Goal: Task Accomplishment & Management: Complete application form

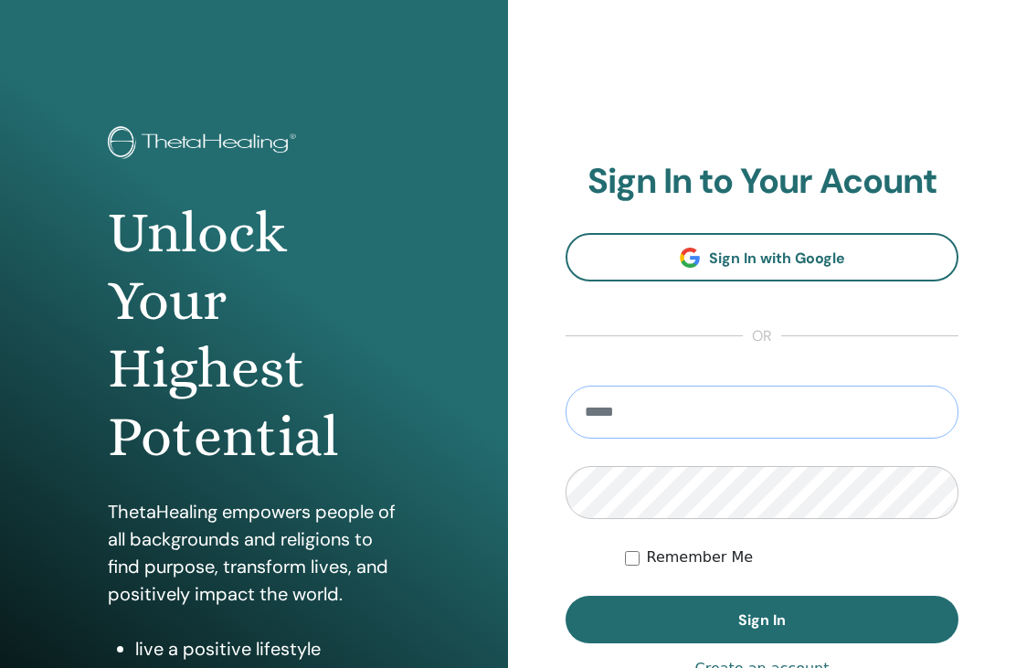
type input "**********"
click at [762, 620] on button "Sign In" at bounding box center [762, 620] width 393 height 48
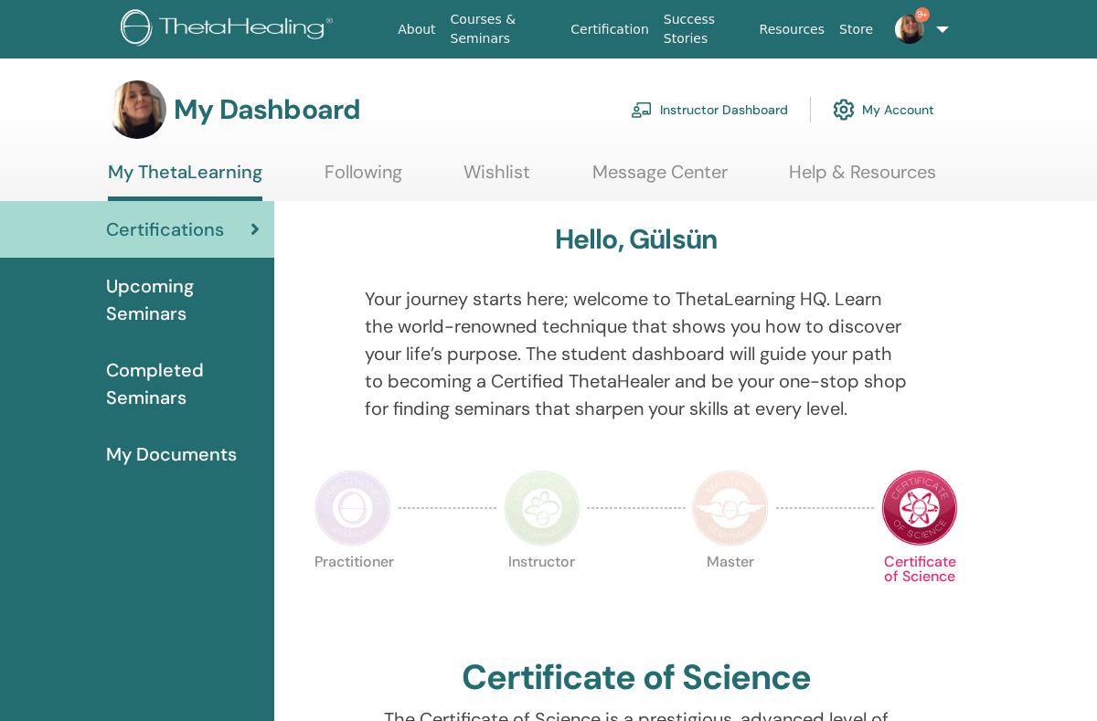
click at [716, 101] on link "Instructor Dashboard" at bounding box center [709, 110] width 157 height 40
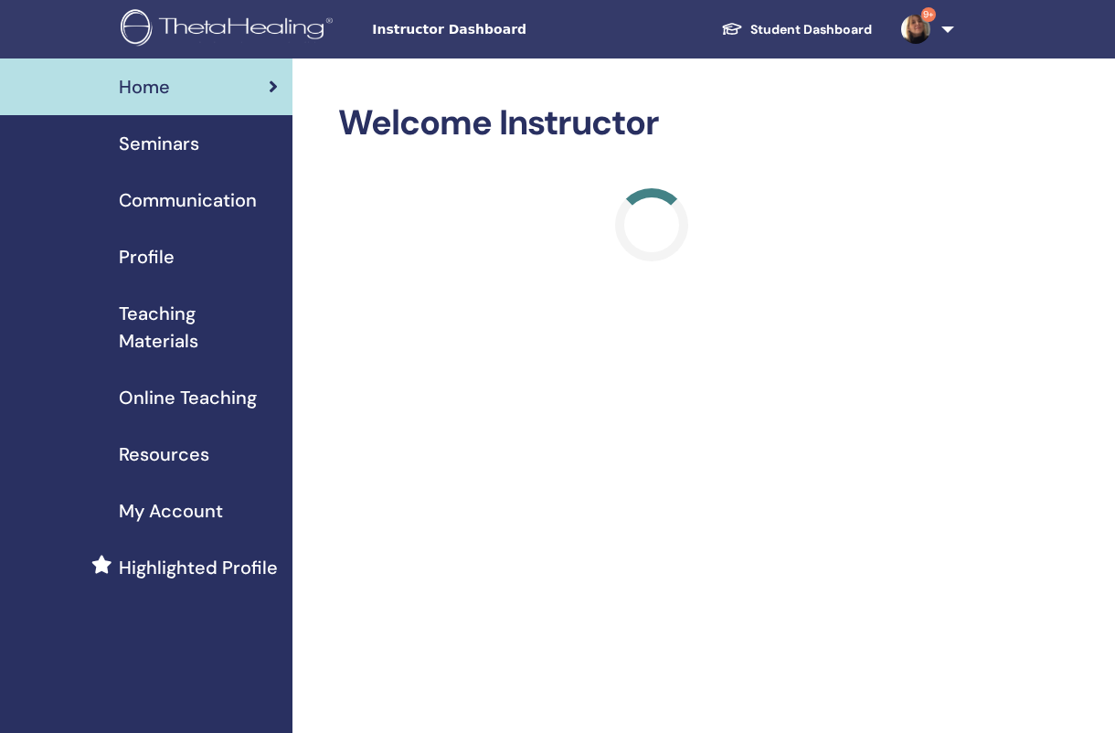
scroll to position [9, 0]
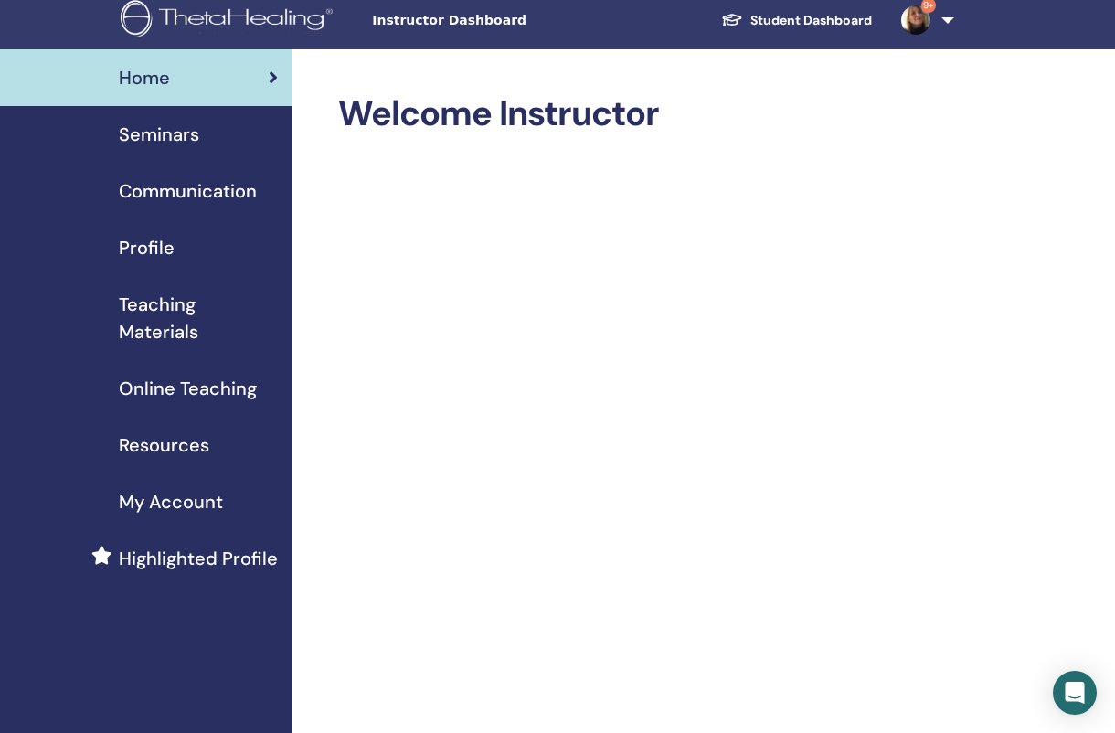
click at [164, 145] on span "Seminars" at bounding box center [159, 134] width 80 height 27
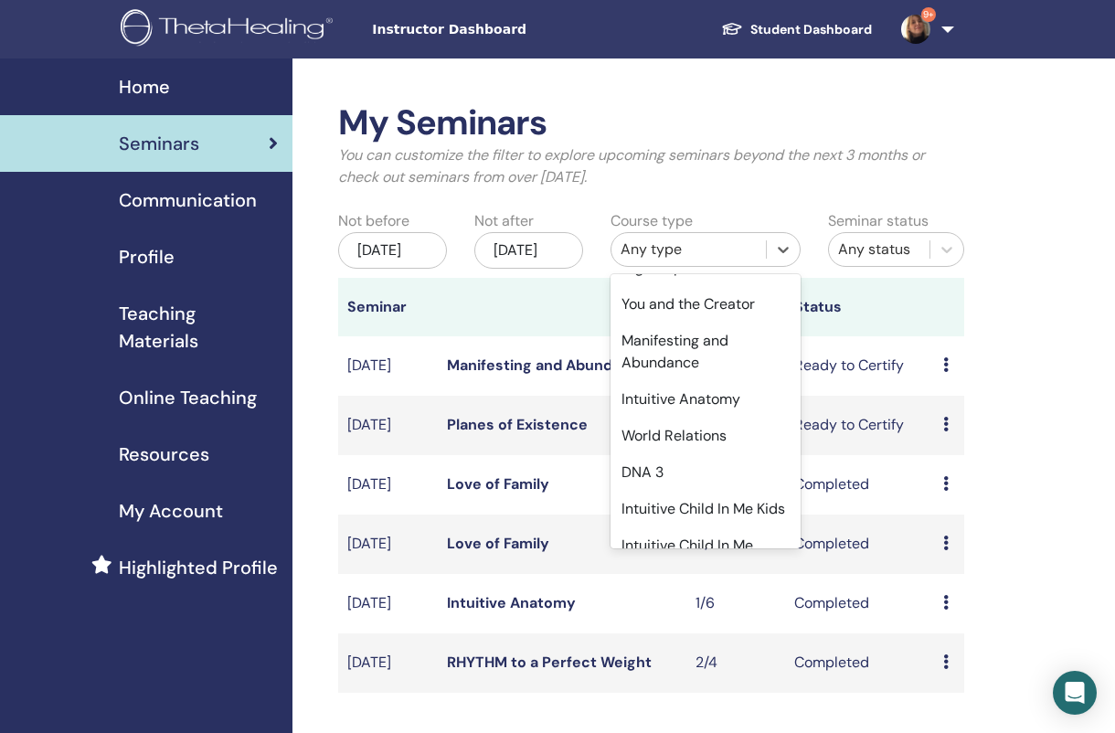
scroll to position [181, 0]
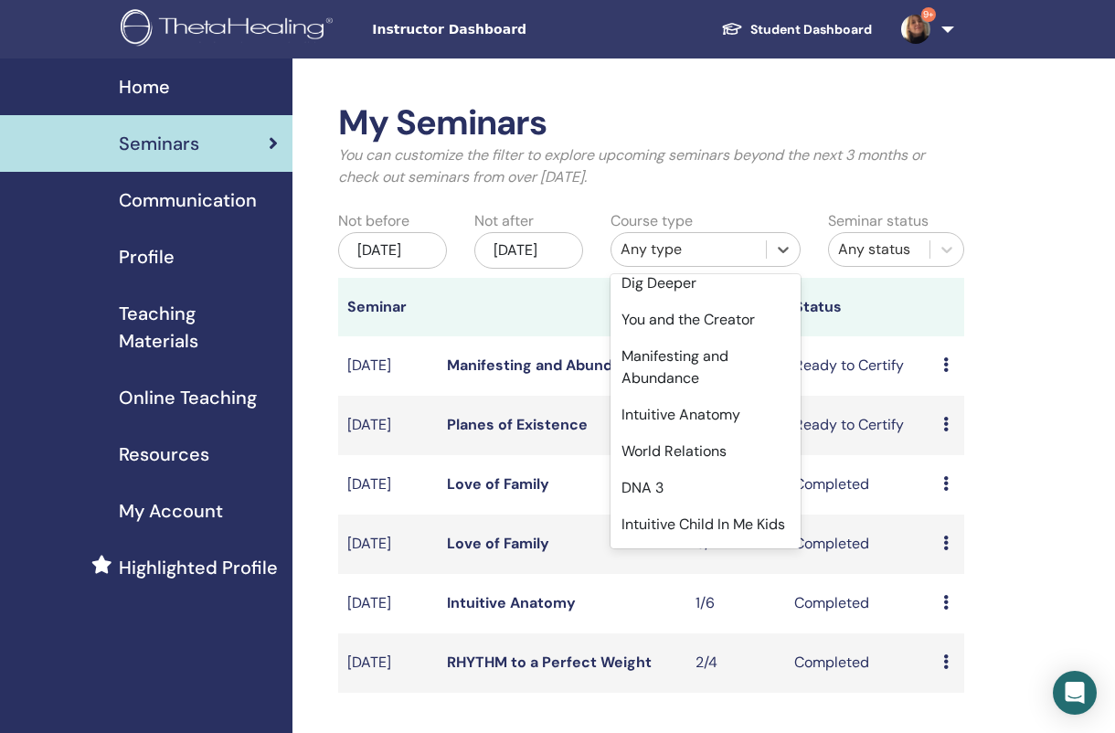
click at [726, 367] on div "Manifesting and Abundance" at bounding box center [706, 367] width 190 height 58
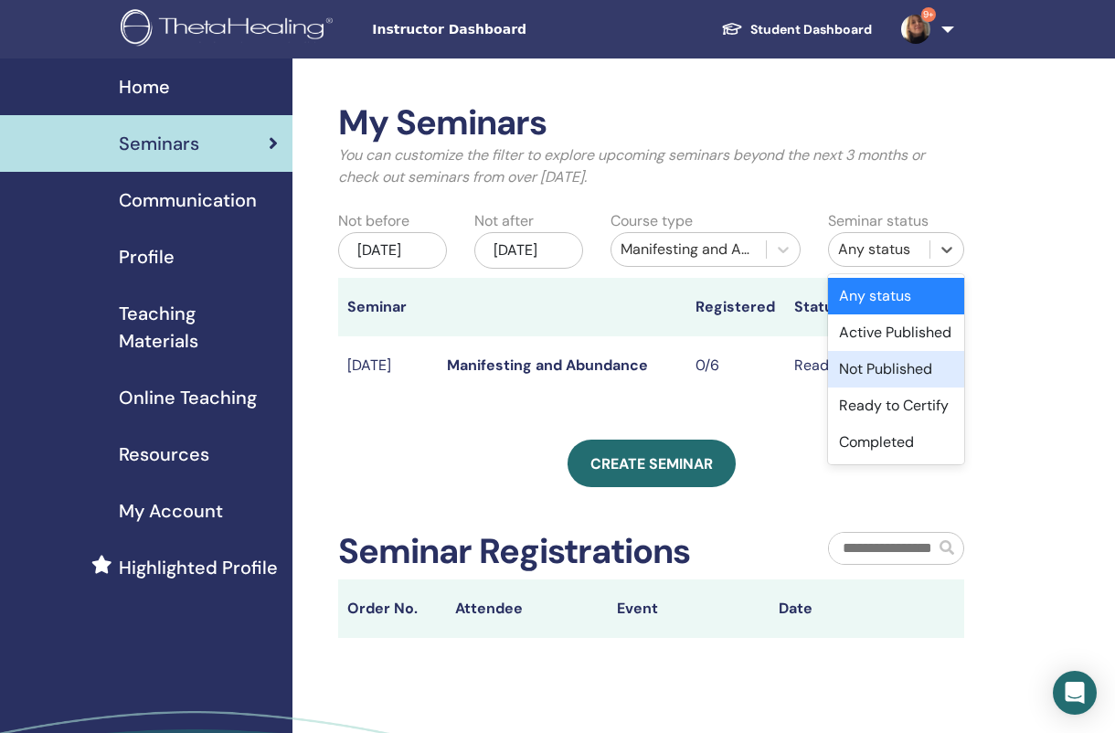
click at [923, 368] on div "Not Published" at bounding box center [896, 369] width 136 height 37
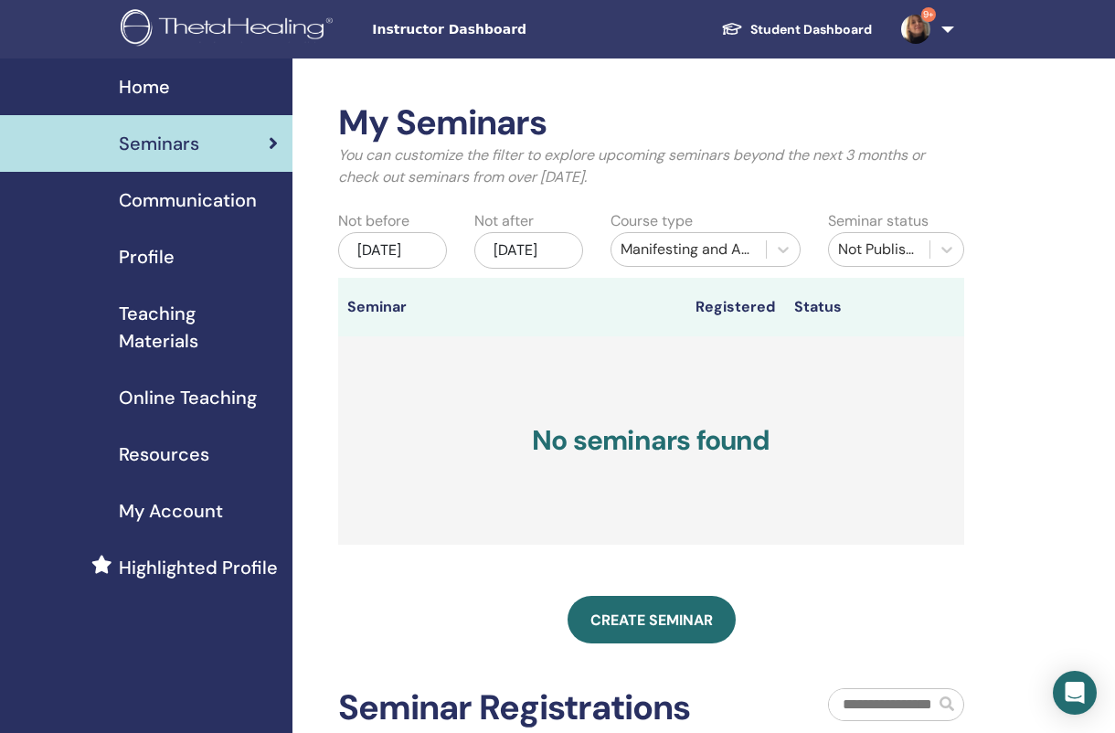
click at [421, 269] on div "Jun/25, 2025" at bounding box center [392, 250] width 109 height 37
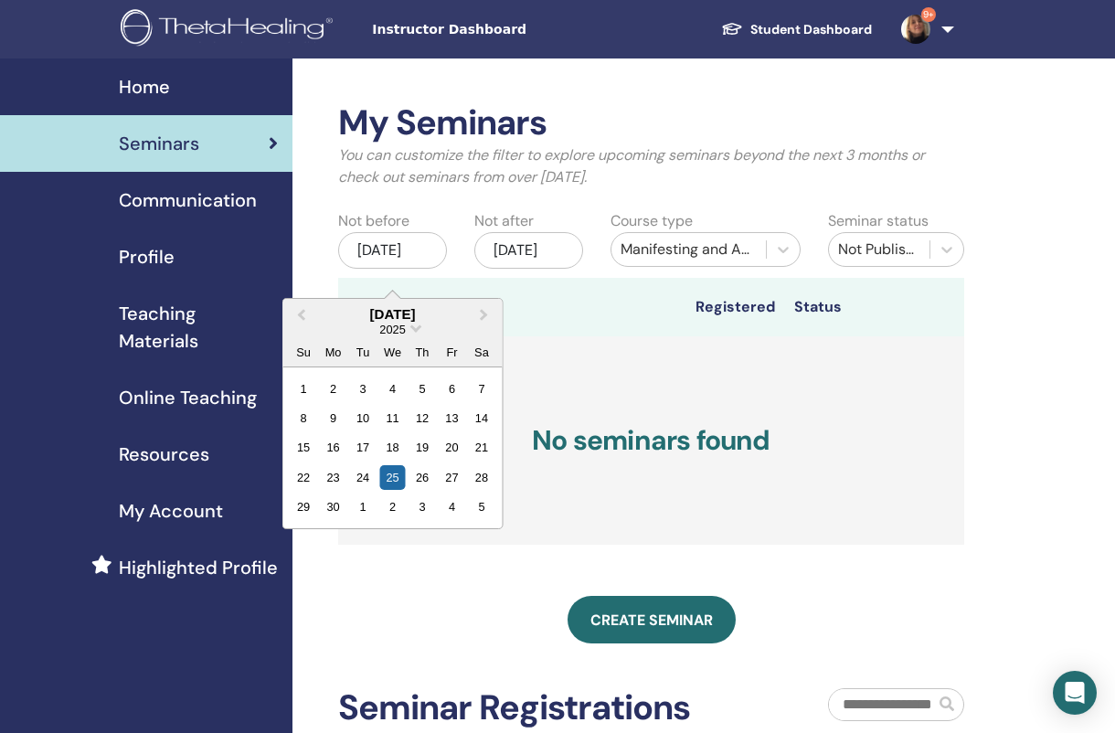
click at [493, 314] on button "Next Month" at bounding box center [486, 315] width 29 height 29
click at [495, 313] on button "Next Month" at bounding box center [486, 315] width 29 height 29
click at [494, 319] on button "Next Month" at bounding box center [486, 315] width 29 height 29
click at [530, 269] on div "Dec/25, 2025" at bounding box center [528, 250] width 109 height 37
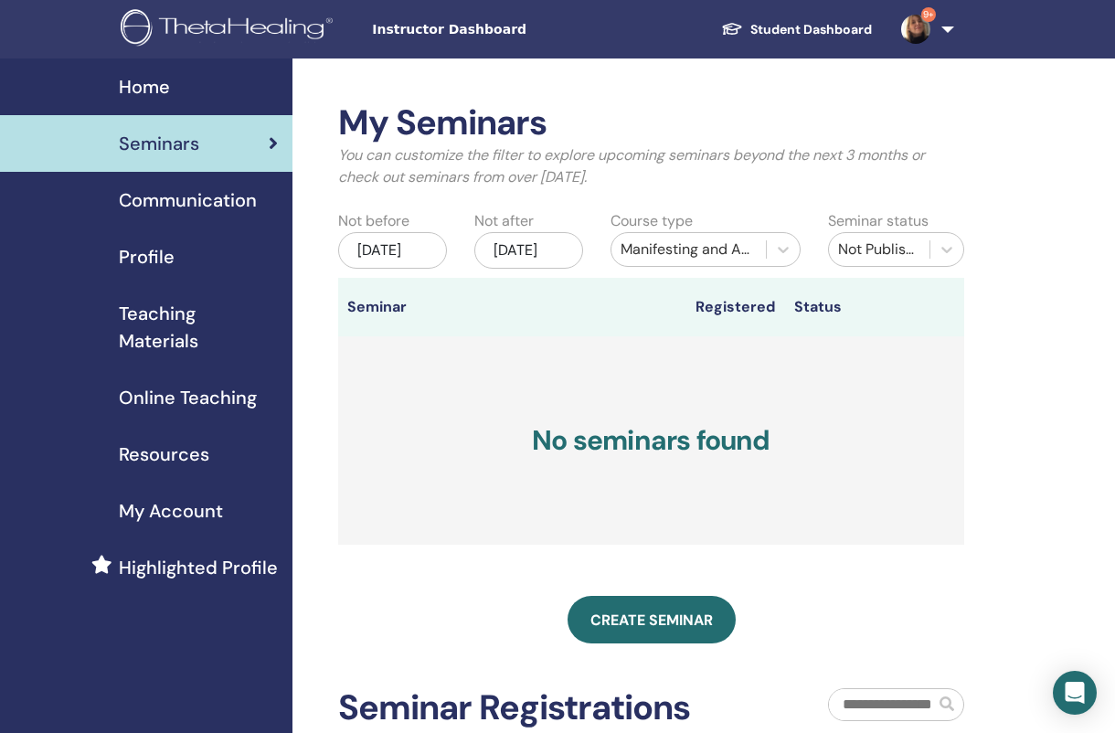
click at [404, 269] on div "Jun/25, 2025" at bounding box center [392, 250] width 109 height 37
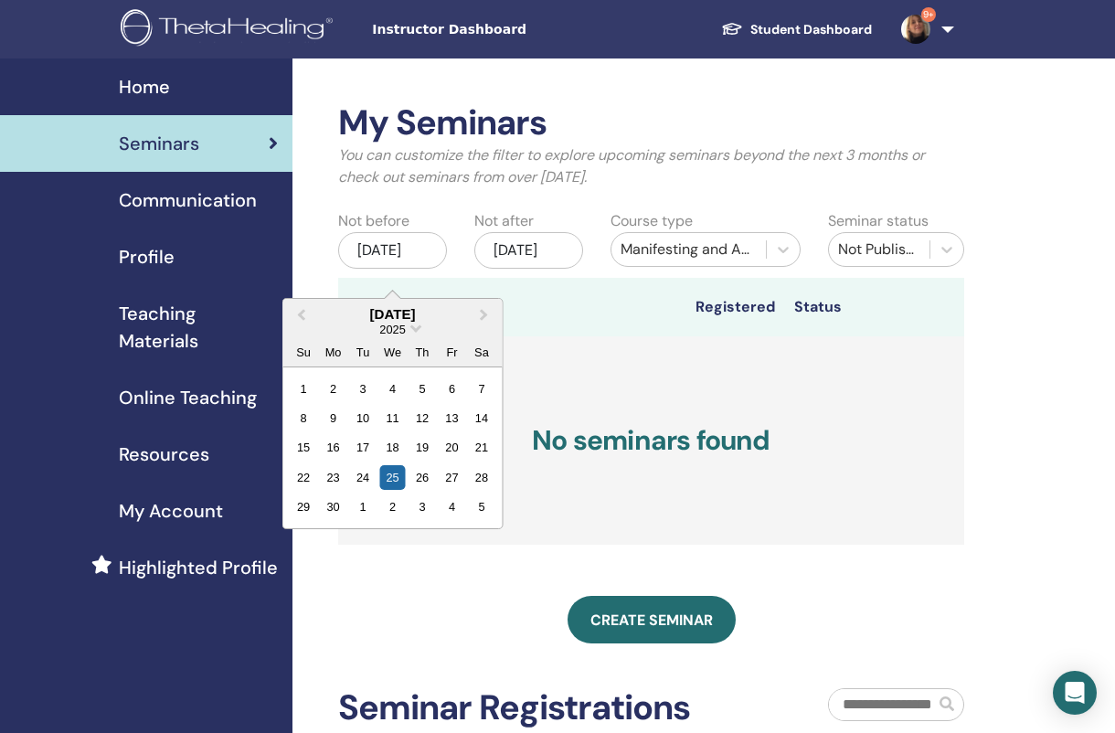
click at [494, 317] on button "Next Month" at bounding box center [486, 315] width 29 height 29
click at [486, 316] on button "Next Month" at bounding box center [486, 315] width 29 height 29
click at [492, 317] on button "Next Month" at bounding box center [486, 315] width 29 height 29
click at [434, 471] on div "25" at bounding box center [421, 477] width 25 height 25
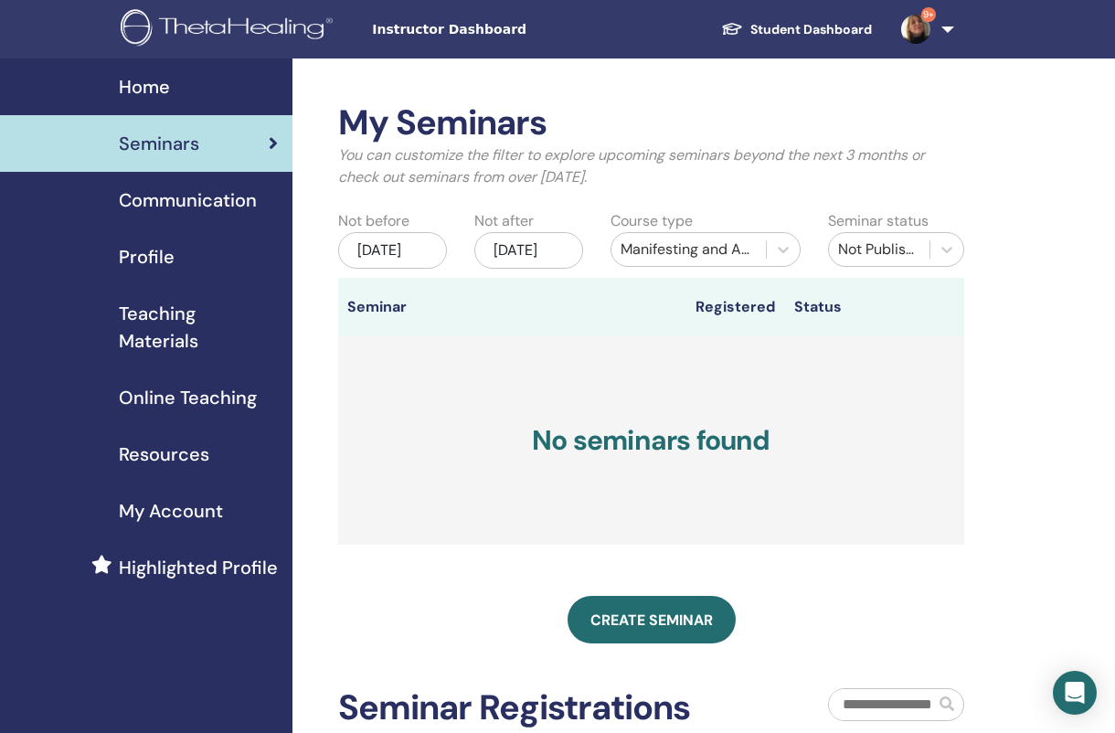
click at [552, 260] on div "Dec/25, 2025" at bounding box center [528, 250] width 109 height 37
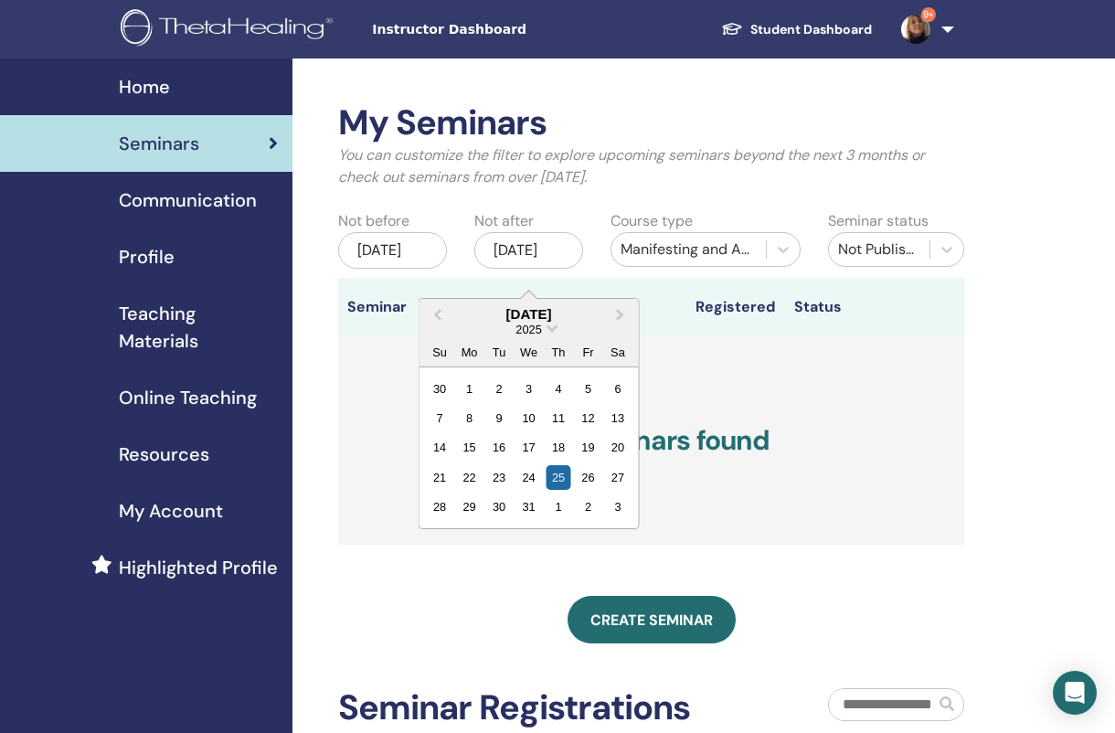
click at [450, 311] on button "Previous Month" at bounding box center [434, 315] width 29 height 29
click at [437, 318] on span "Previous Month" at bounding box center [437, 313] width 0 height 19
click at [438, 307] on button "Previous Month" at bounding box center [434, 315] width 29 height 29
click at [593, 484] on div "26" at bounding box center [588, 477] width 25 height 25
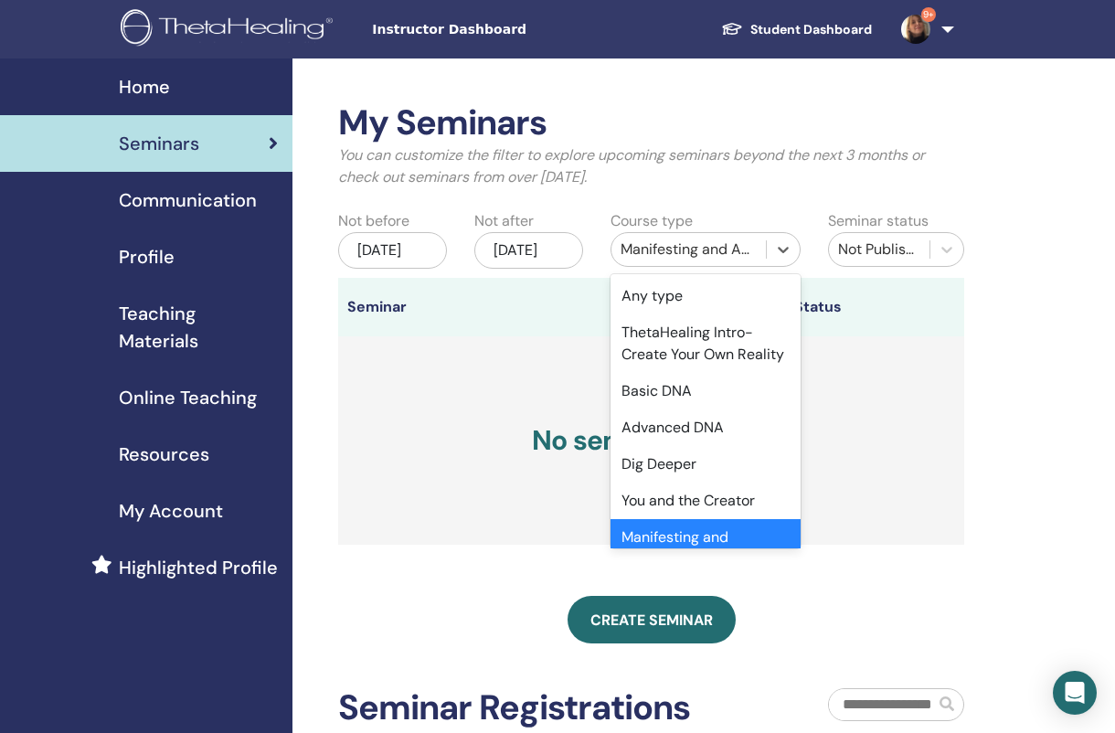
scroll to position [48, 0]
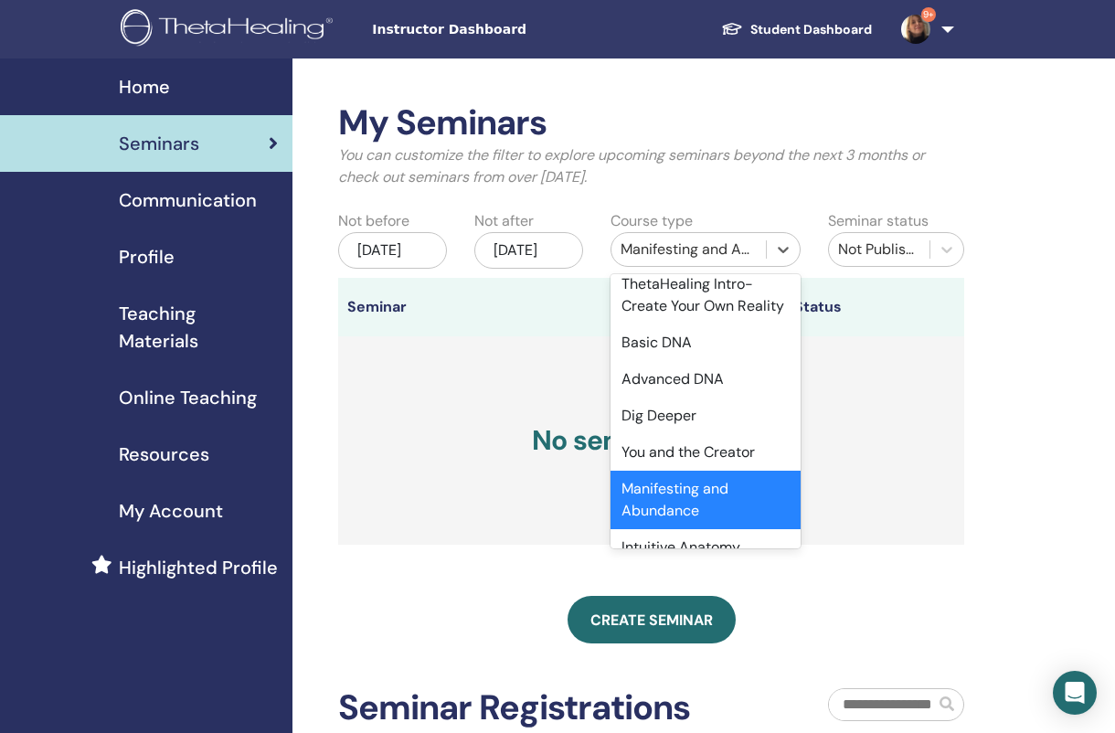
click at [747, 493] on div "Manifesting and Abundance" at bounding box center [706, 500] width 190 height 58
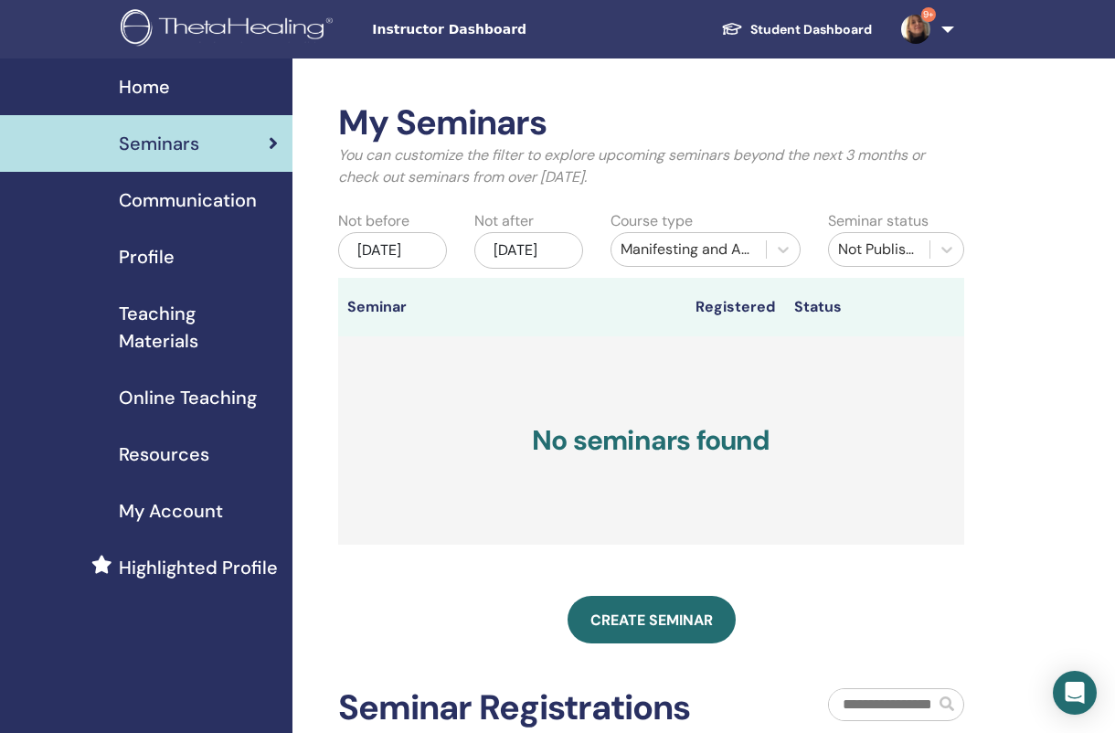
click at [671, 643] on link "Create seminar" at bounding box center [652, 620] width 168 height 48
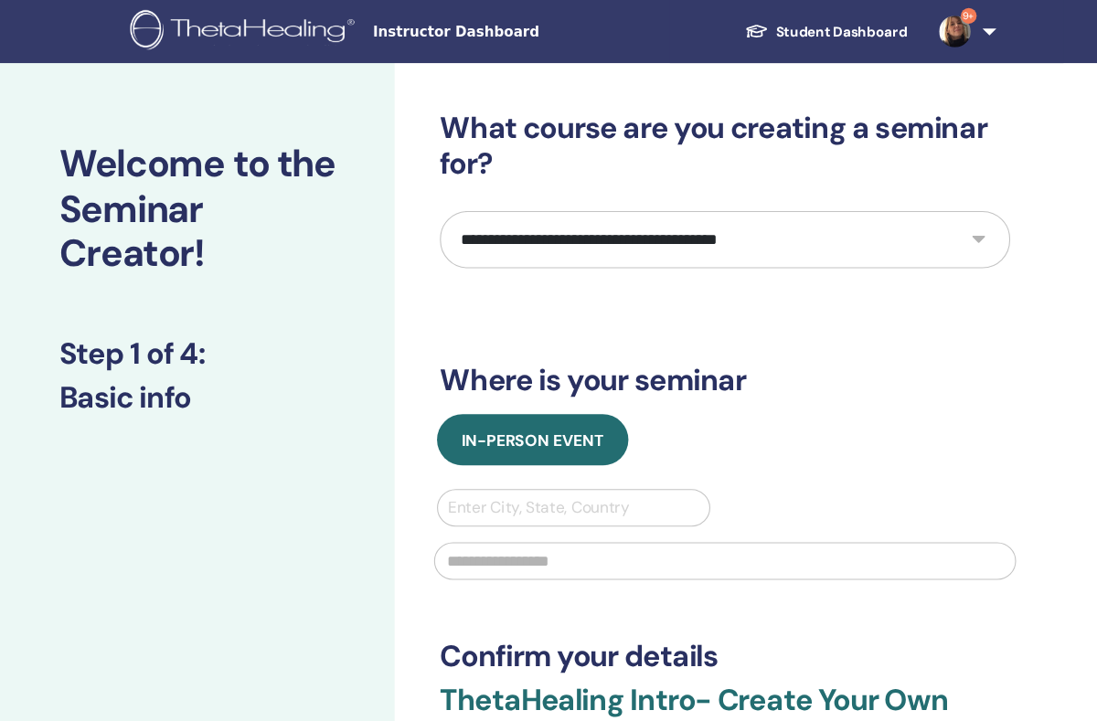
scroll to position [7, 0]
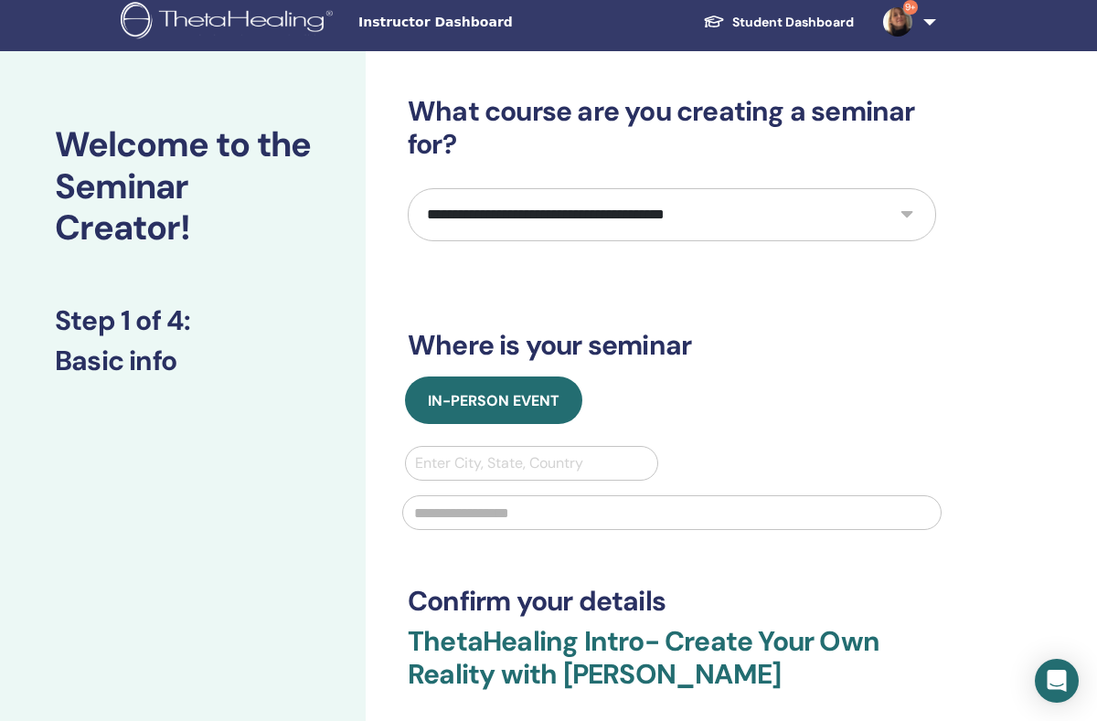
click at [903, 201] on select "**********" at bounding box center [672, 214] width 528 height 53
select select "*"
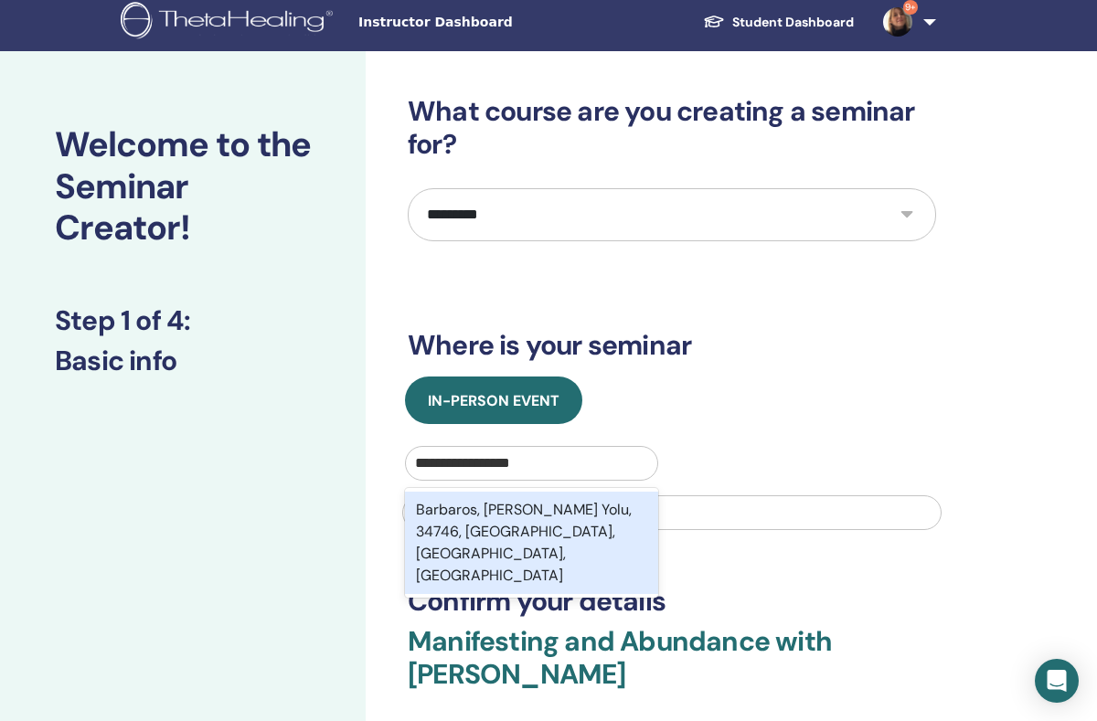
click at [605, 513] on div "Barbaros, [PERSON_NAME] Yolu, 34746, [GEOGRAPHIC_DATA], [GEOGRAPHIC_DATA], [GEO…" at bounding box center [531, 543] width 253 height 102
type input "**********"
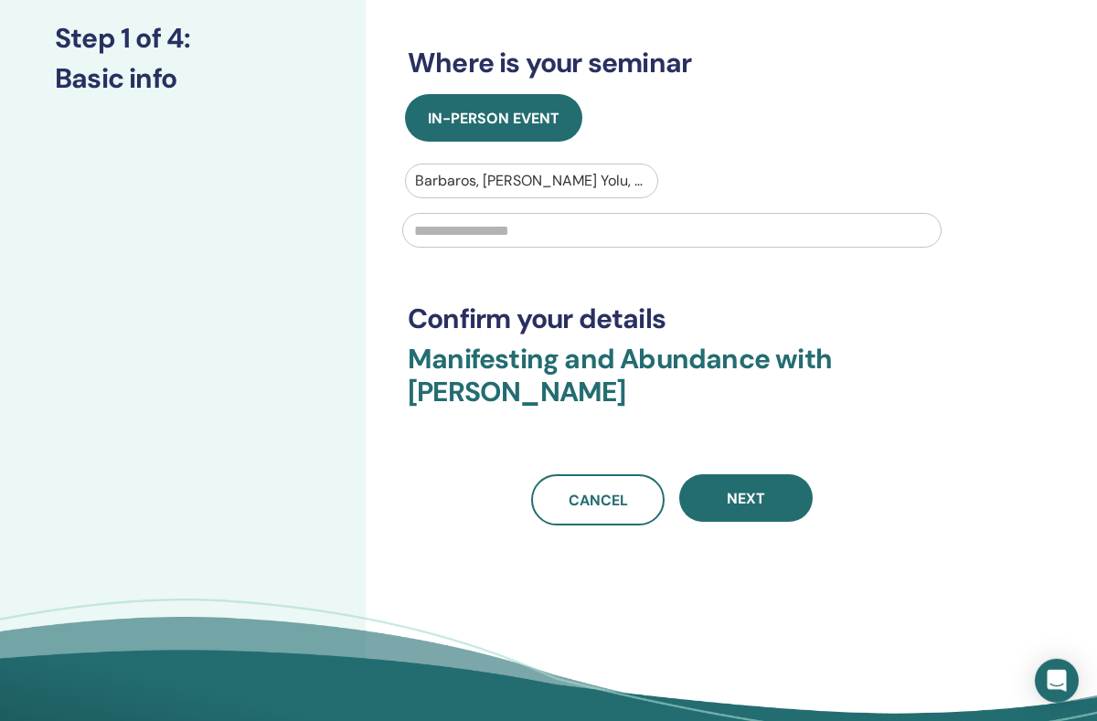
click at [770, 505] on button "Next" at bounding box center [745, 498] width 133 height 48
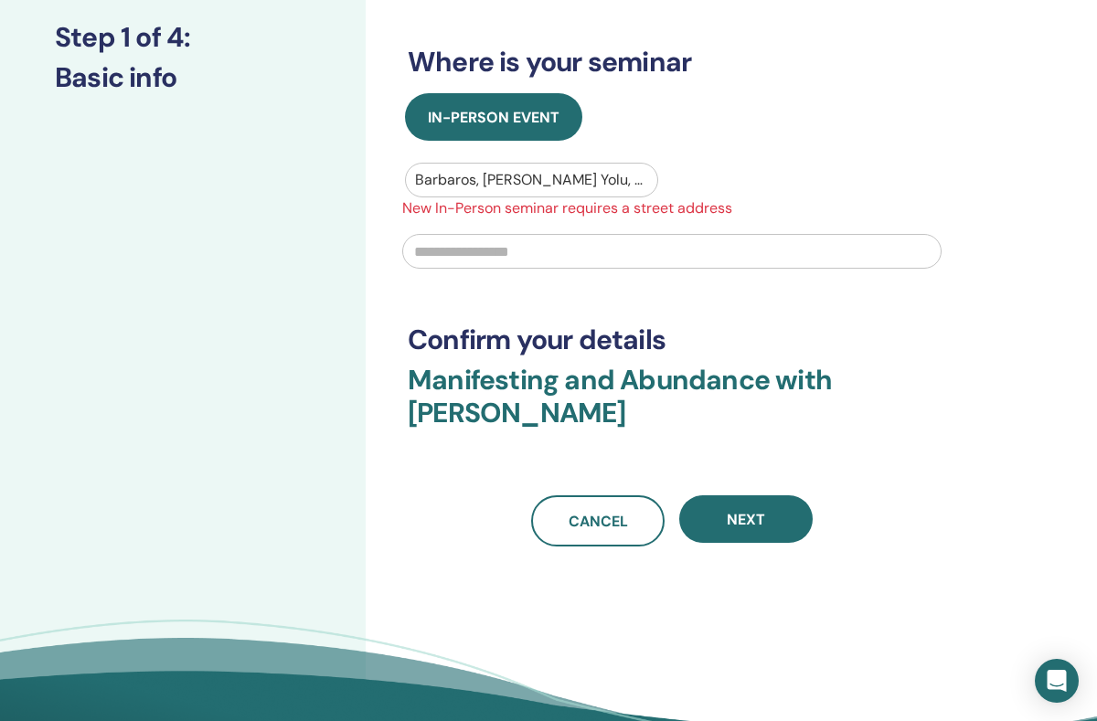
click at [591, 250] on input "text" at bounding box center [671, 251] width 539 height 35
type input "**********"
click at [771, 514] on button "Next" at bounding box center [745, 519] width 133 height 48
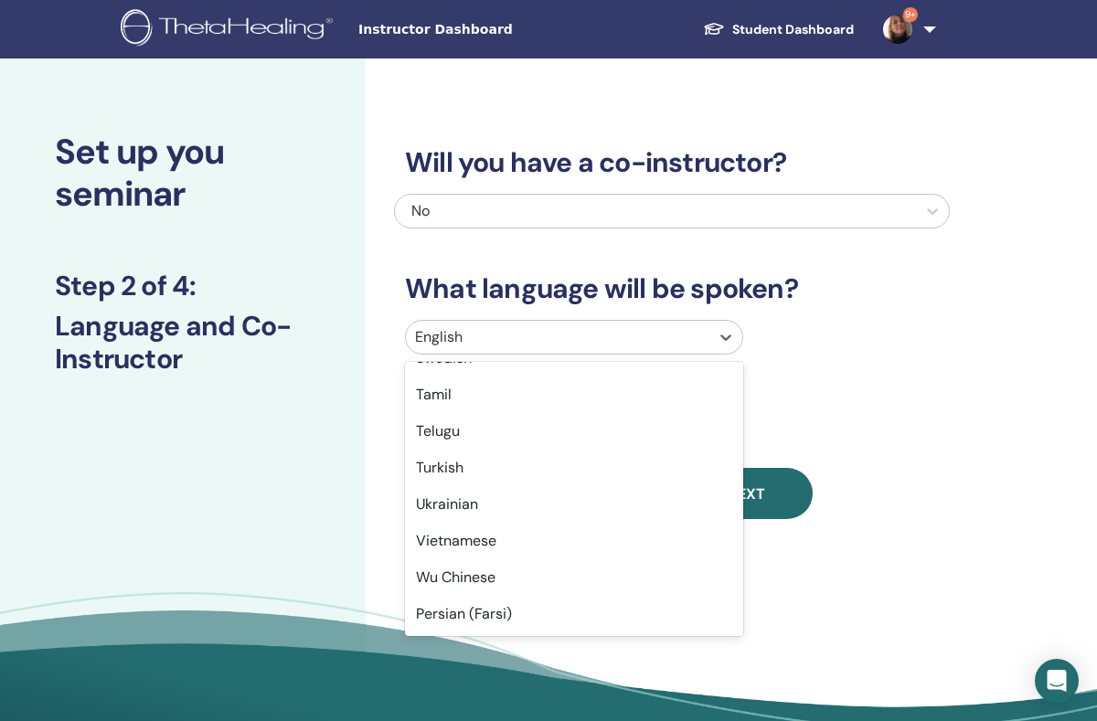
scroll to position [1451, 0]
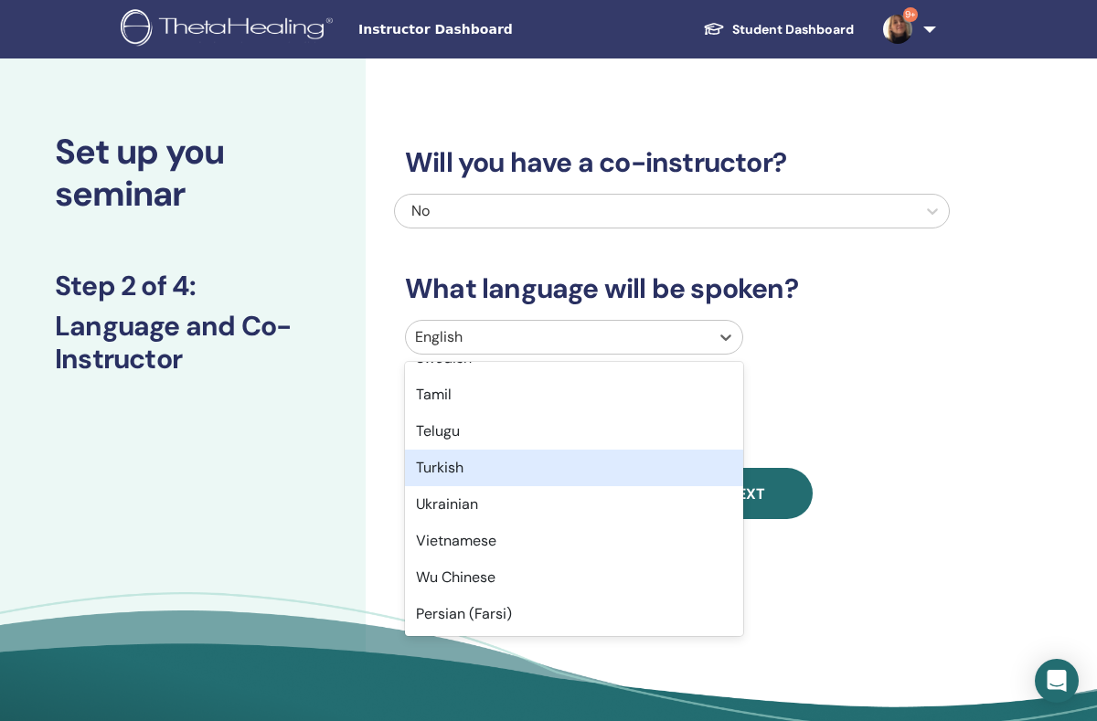
click at [467, 465] on div "Turkish" at bounding box center [574, 468] width 338 height 37
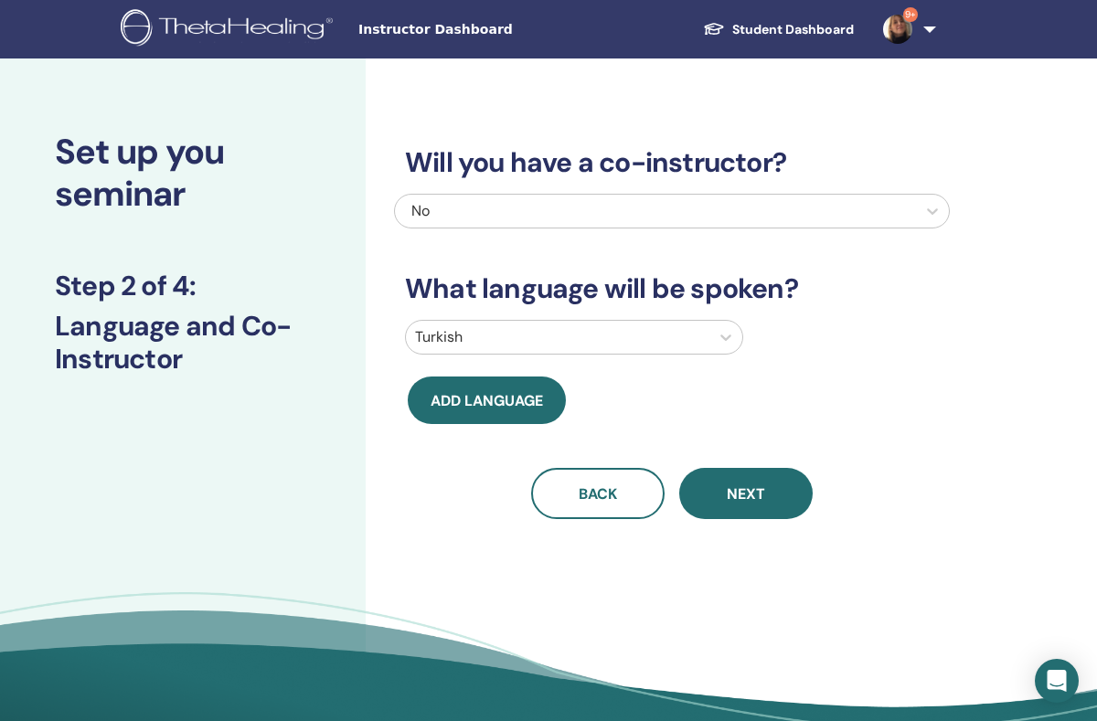
click at [1015, 425] on div "Will you have a co-instructor? No What language will be spoken? Turkish Add lan…" at bounding box center [731, 416] width 731 height 717
click at [788, 488] on button "Next" at bounding box center [745, 493] width 133 height 51
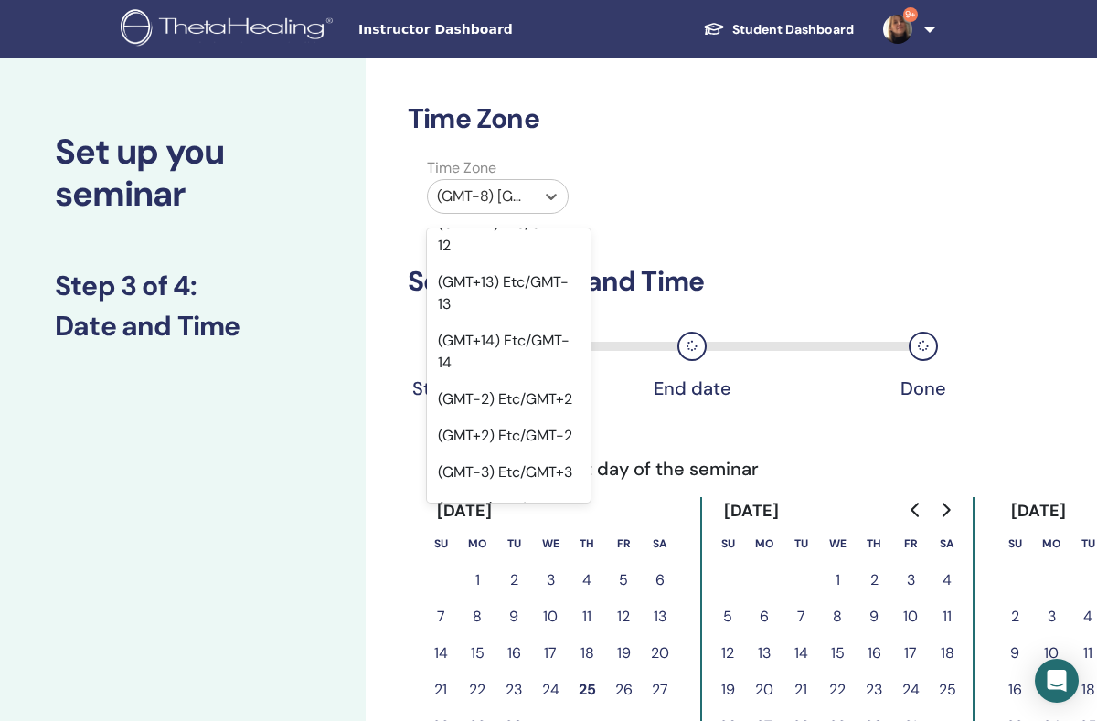
scroll to position [1153, 0]
click at [551, 490] on div "(GMT+3) Etc/GMT-3" at bounding box center [509, 508] width 164 height 37
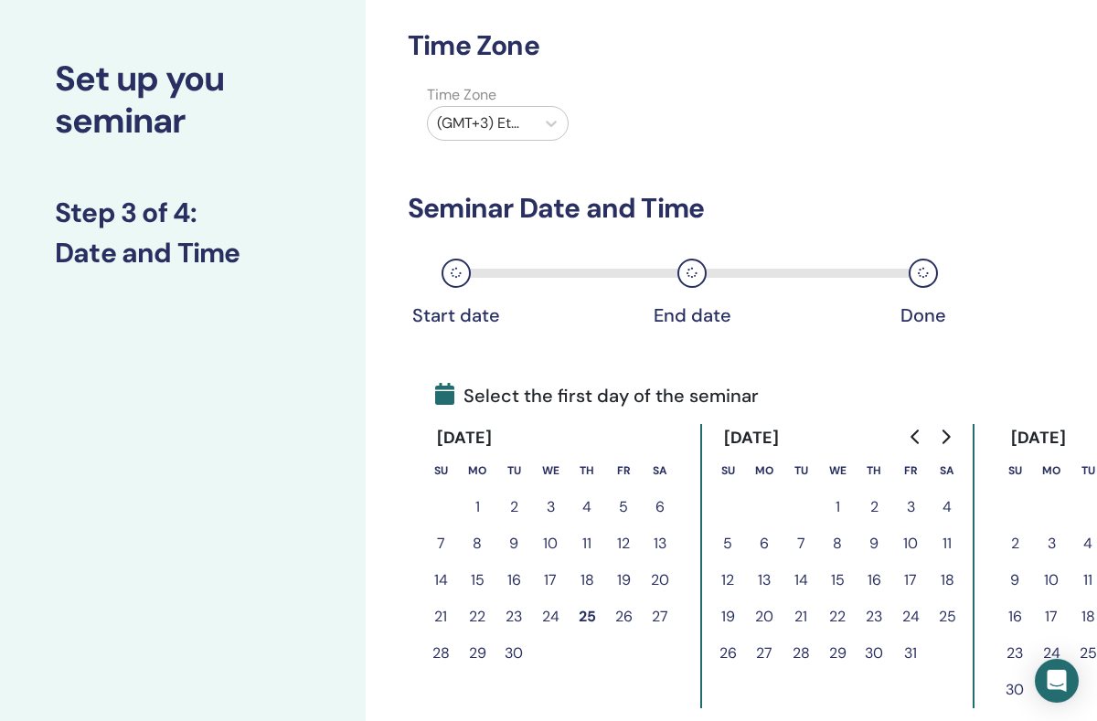
scroll to position [77, 0]
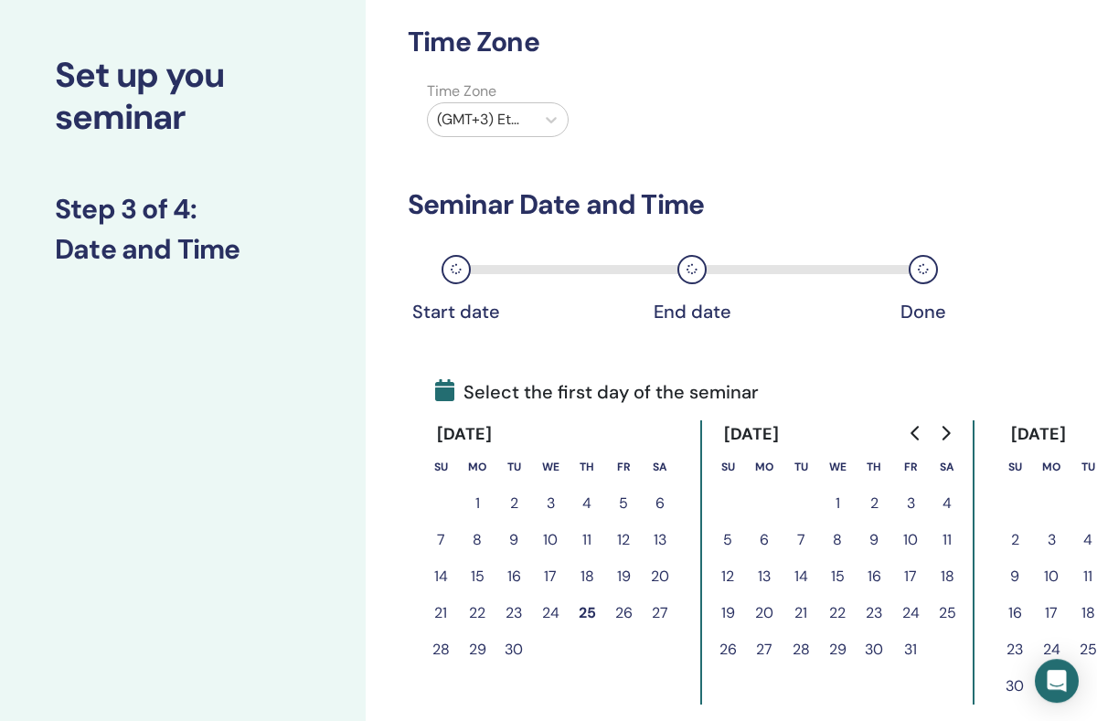
click at [590, 626] on button "25" at bounding box center [586, 613] width 37 height 37
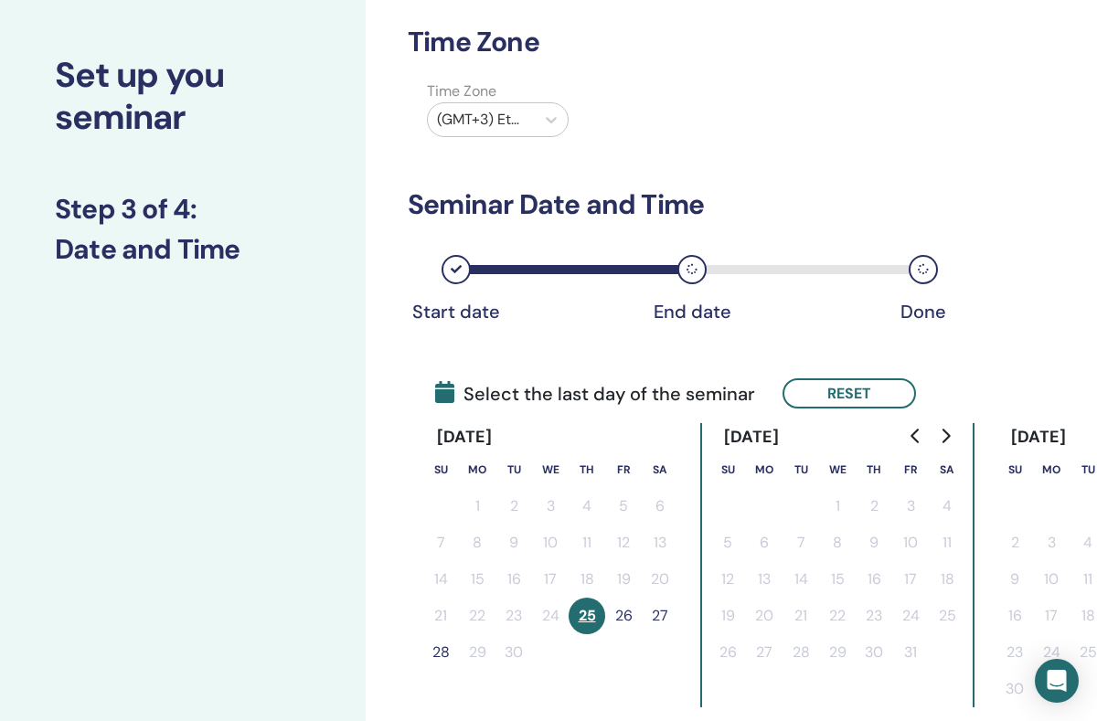
click at [637, 613] on button "26" at bounding box center [623, 616] width 37 height 37
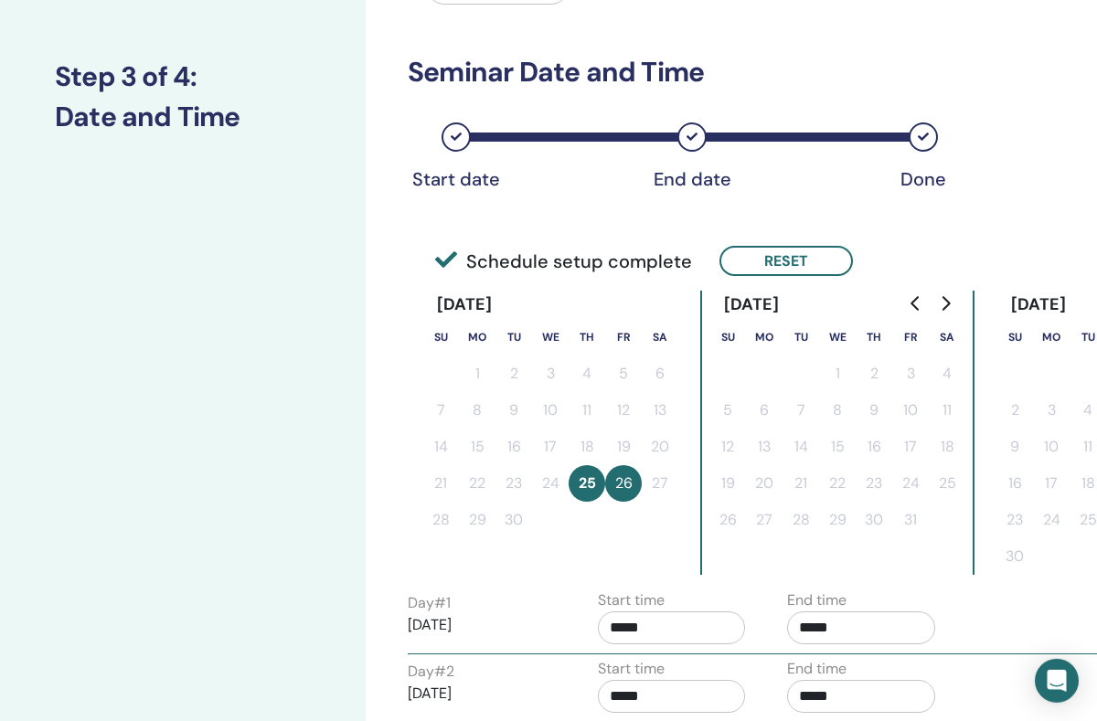
scroll to position [211, 0]
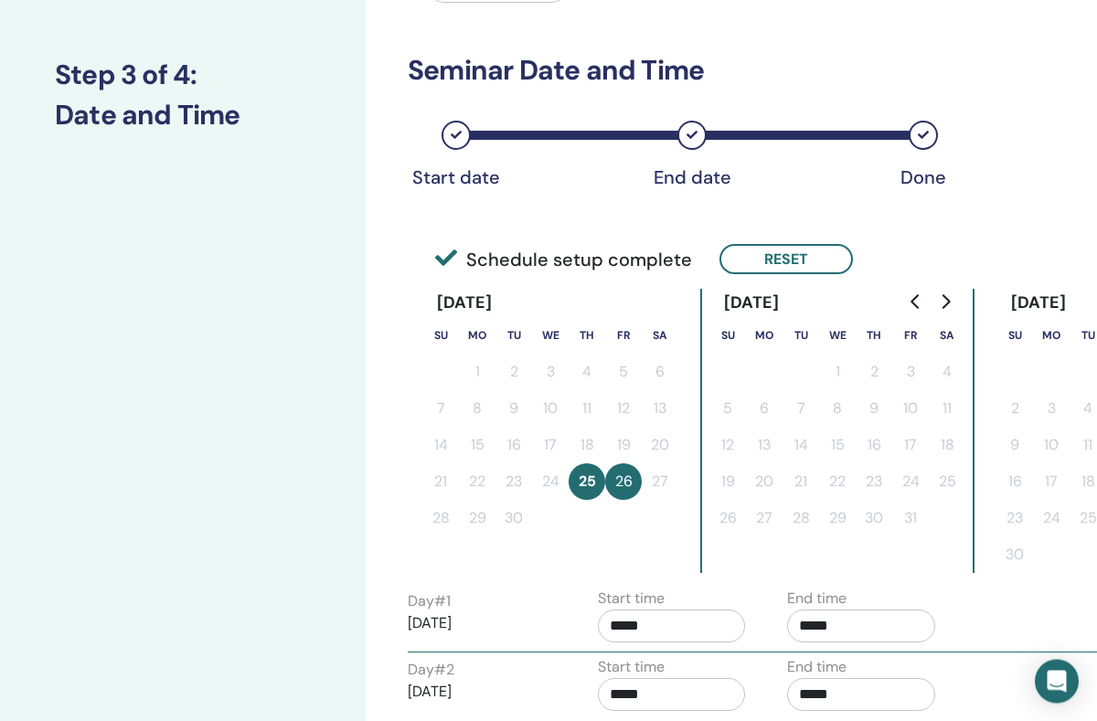
click at [843, 632] on input "*****" at bounding box center [861, 626] width 148 height 33
click at [889, 667] on span "▲" at bounding box center [880, 672] width 37 height 37
click at [888, 658] on span "▲" at bounding box center [880, 672] width 37 height 37
click at [885, 653] on td "▲ 18 ▼ : ▲ 00 ▼" at bounding box center [901, 703] width 227 height 116
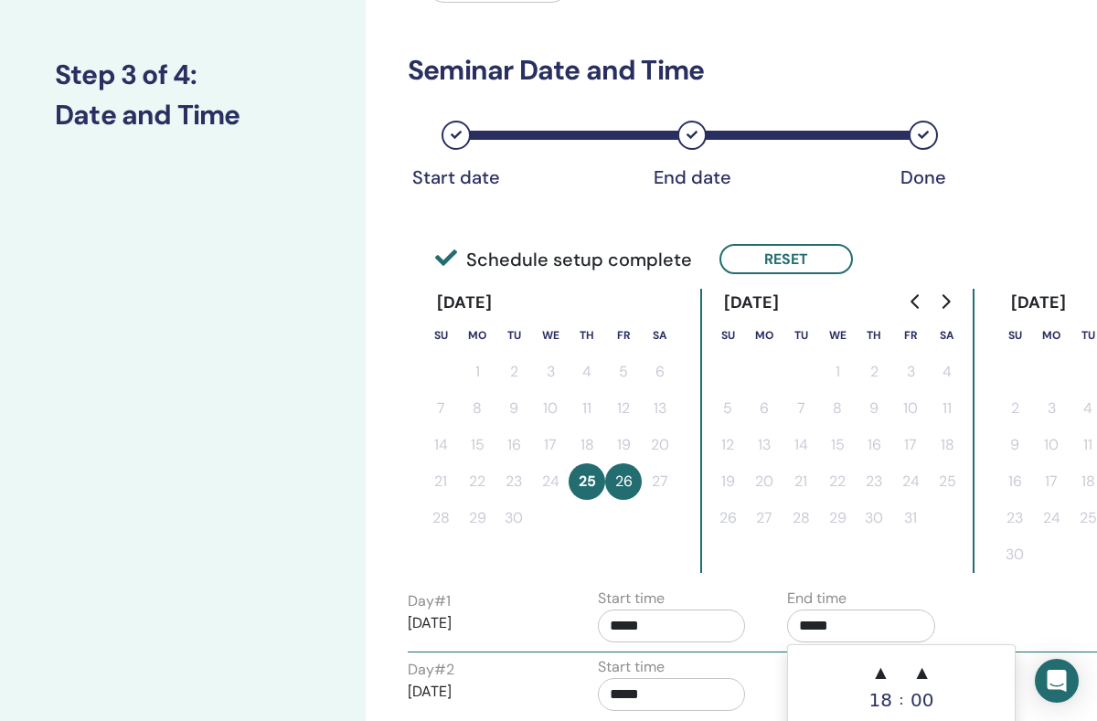
click at [884, 653] on td "▲ 18 ▼ : ▲ 00 ▼" at bounding box center [901, 703] width 227 height 116
click at [887, 647] on td "▲ 18 ▼ : ▲ 00 ▼" at bounding box center [901, 703] width 227 height 116
click at [887, 646] on td "▲ 18 ▼ : ▲ 00 ▼" at bounding box center [901, 703] width 227 height 116
click at [884, 667] on span "▲" at bounding box center [880, 672] width 37 height 37
click at [884, 666] on span "▲" at bounding box center [880, 672] width 37 height 37
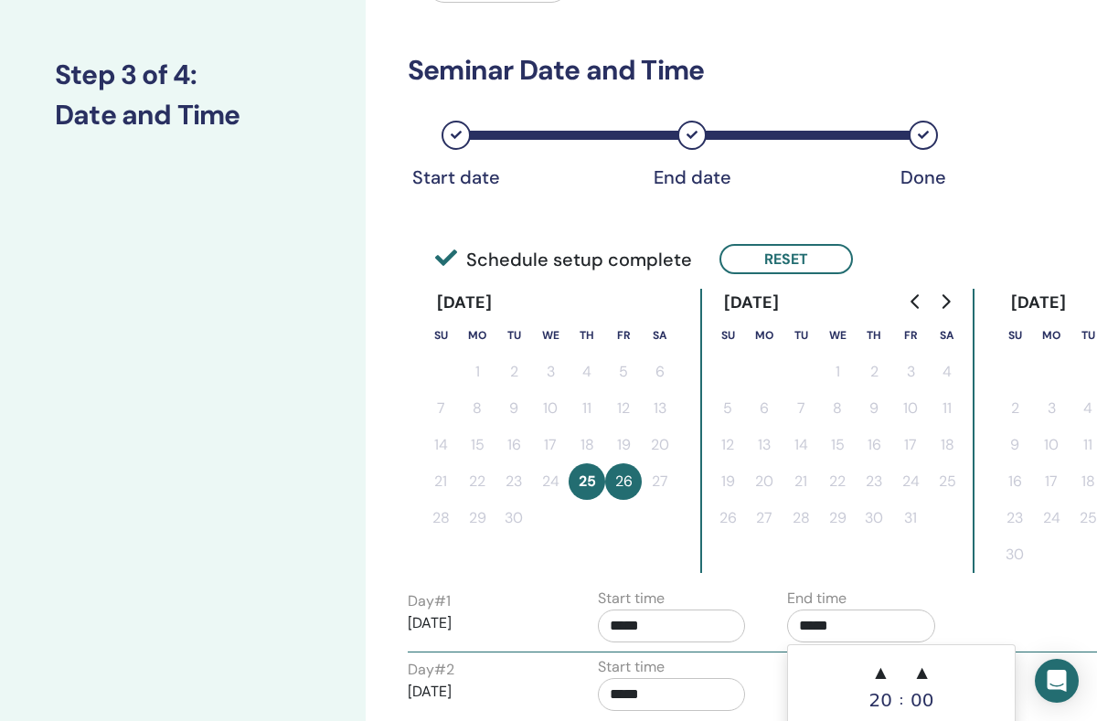
click at [883, 667] on span "▲" at bounding box center [880, 672] width 37 height 37
click at [887, 665] on span "▲" at bounding box center [880, 672] width 37 height 37
click at [887, 667] on span "▲" at bounding box center [880, 672] width 37 height 37
click at [937, 663] on span "▲" at bounding box center [922, 672] width 37 height 37
click at [933, 666] on span "▲" at bounding box center [922, 672] width 37 height 37
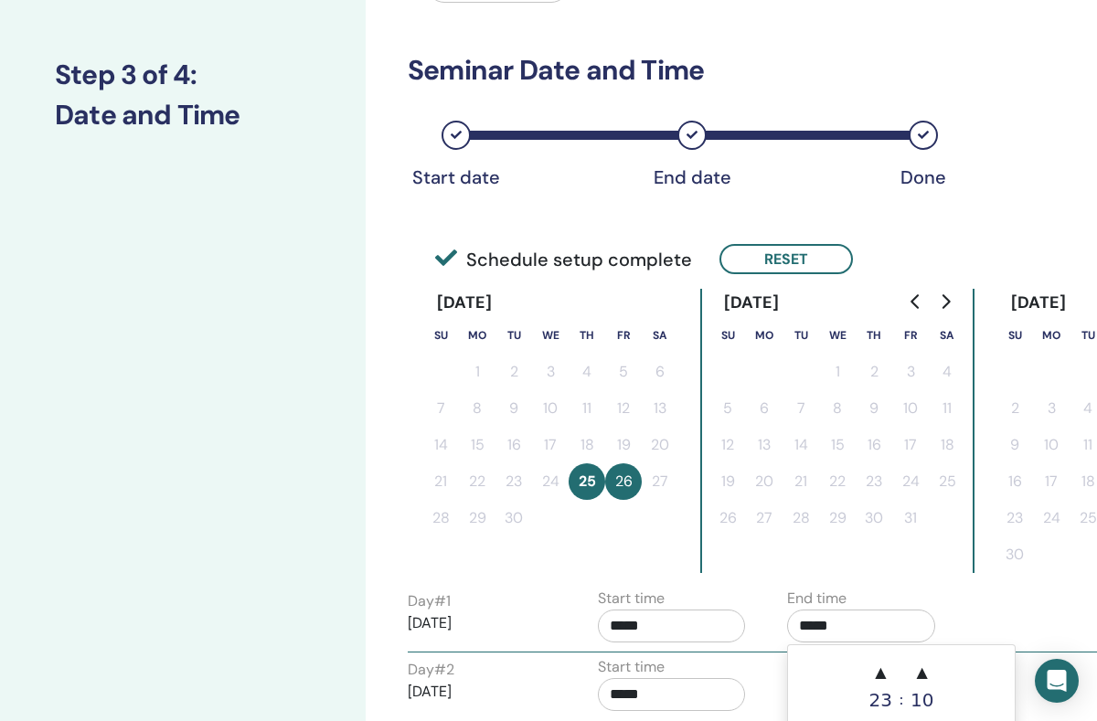
click at [932, 665] on span "▲" at bounding box center [922, 672] width 37 height 37
click at [942, 662] on td "▲ 23 ▼ : ▲ 15 ▼" at bounding box center [901, 703] width 227 height 116
click at [941, 662] on td "▲ 23 ▼ : ▲ 15 ▼" at bounding box center [901, 703] width 227 height 116
click at [924, 664] on span "▲" at bounding box center [922, 672] width 37 height 37
click at [932, 667] on span "▲" at bounding box center [922, 672] width 37 height 37
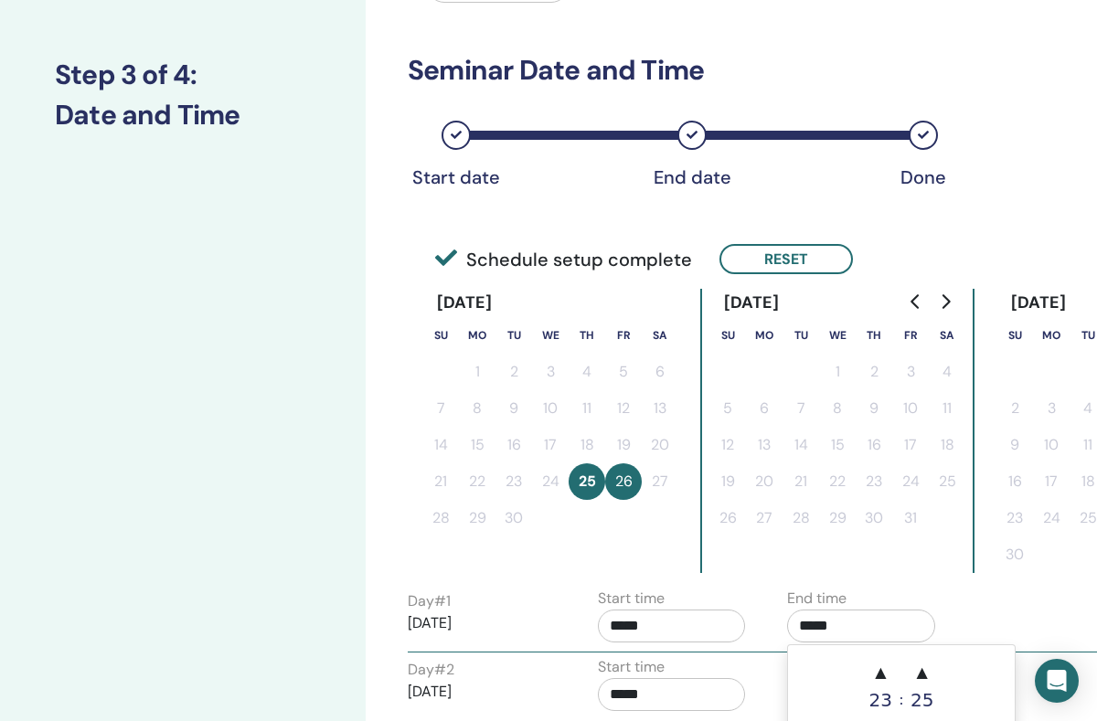
click at [941, 667] on td "▲ 23 ▼ : ▲ 25 ▼" at bounding box center [901, 703] width 227 height 116
click at [937, 667] on span "▲" at bounding box center [922, 672] width 37 height 37
click at [922, 667] on span "▼" at bounding box center [922, 727] width 37 height 37
click at [933, 661] on span "▲" at bounding box center [922, 672] width 37 height 37
type input "*****"
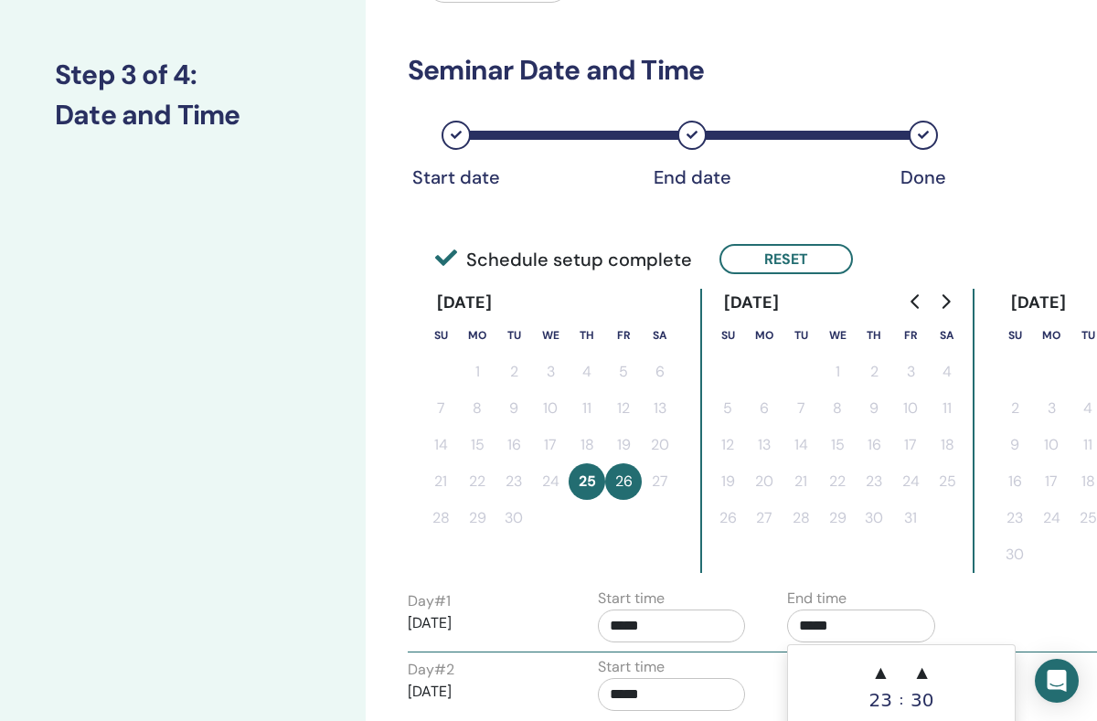
click at [671, 623] on input "*****" at bounding box center [672, 626] width 148 height 33
click at [696, 667] on span "▲" at bounding box center [691, 672] width 37 height 37
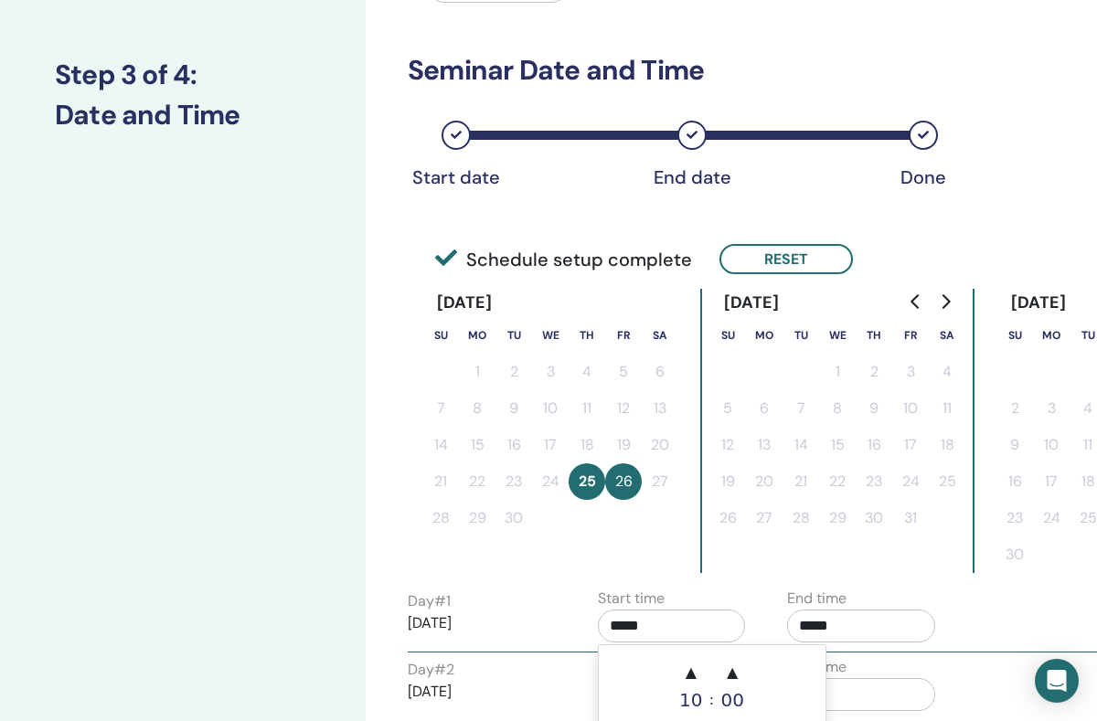
click at [696, 667] on span "▲" at bounding box center [691, 672] width 37 height 37
click at [709, 666] on div ":" at bounding box center [711, 699] width 5 height 91
click at [698, 667] on span "▲" at bounding box center [691, 672] width 37 height 37
click at [694, 667] on span "▲" at bounding box center [691, 672] width 37 height 37
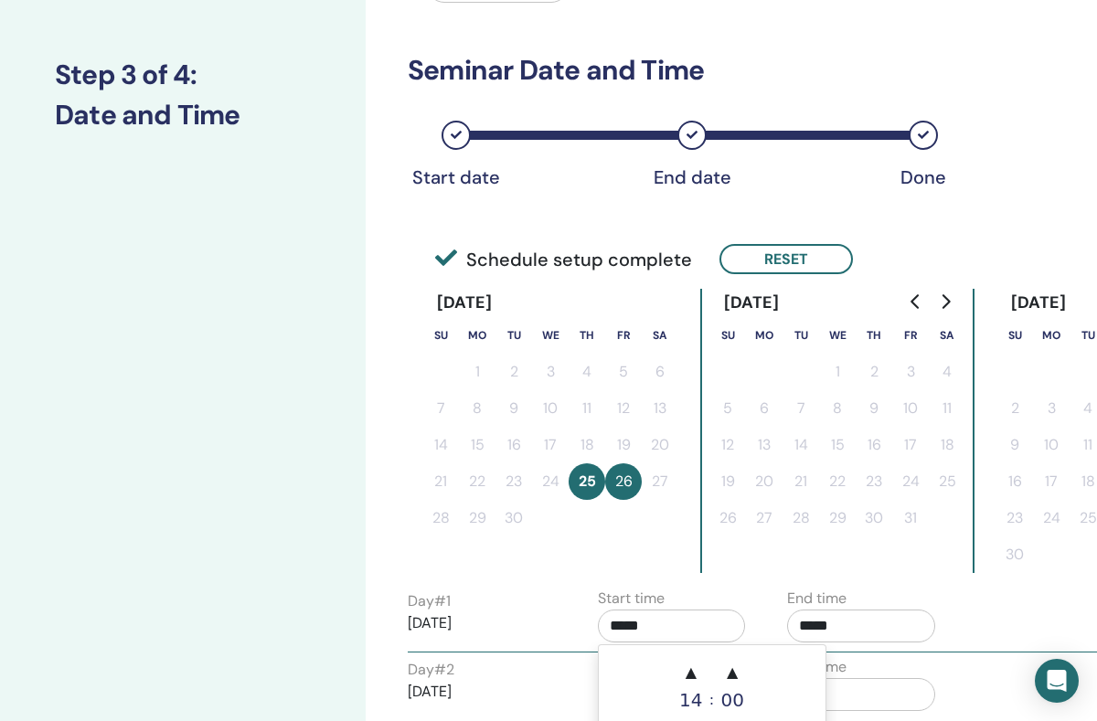
click at [700, 665] on span "▲" at bounding box center [691, 672] width 37 height 37
click at [699, 664] on span "▲" at bounding box center [691, 672] width 37 height 37
click at [708, 661] on span "▲" at bounding box center [691, 672] width 37 height 37
click at [699, 663] on span "▲" at bounding box center [691, 672] width 37 height 37
click at [695, 667] on span "▲" at bounding box center [691, 672] width 37 height 37
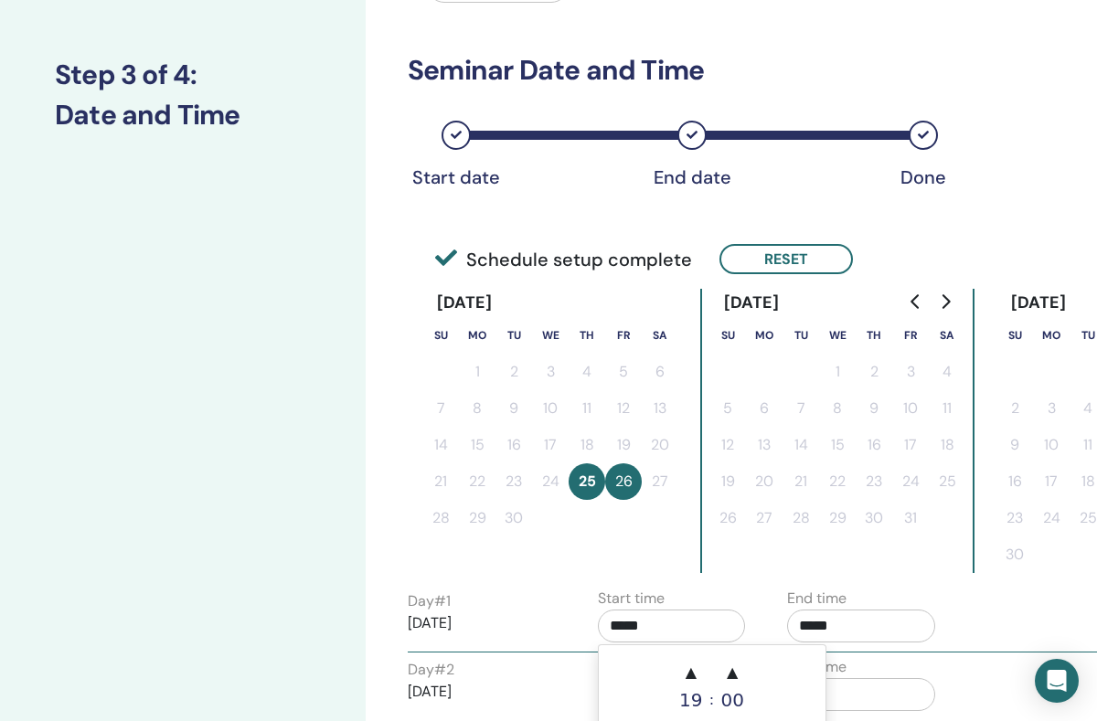
click at [744, 667] on span "▲" at bounding box center [732, 672] width 37 height 37
click at [743, 667] on span "▲" at bounding box center [732, 672] width 37 height 37
click at [738, 663] on span "▲" at bounding box center [732, 672] width 37 height 37
click at [738, 662] on span "▲" at bounding box center [732, 672] width 37 height 37
click at [740, 661] on span "▲" at bounding box center [732, 672] width 37 height 37
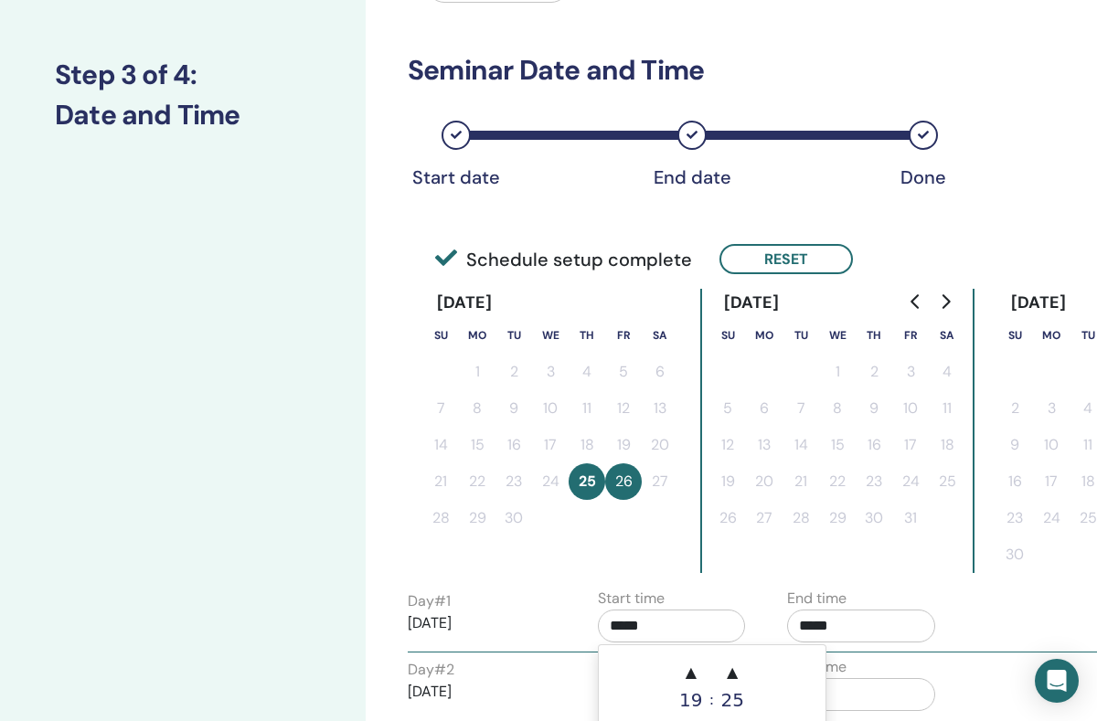
click at [735, 662] on span "▲" at bounding box center [732, 672] width 37 height 37
click at [687, 667] on span "▲" at bounding box center [691, 672] width 37 height 37
click at [733, 667] on span "▼" at bounding box center [732, 727] width 37 height 37
click at [731, 667] on span "▼" at bounding box center [732, 727] width 37 height 37
click at [730, 667] on span "▼" at bounding box center [732, 727] width 37 height 37
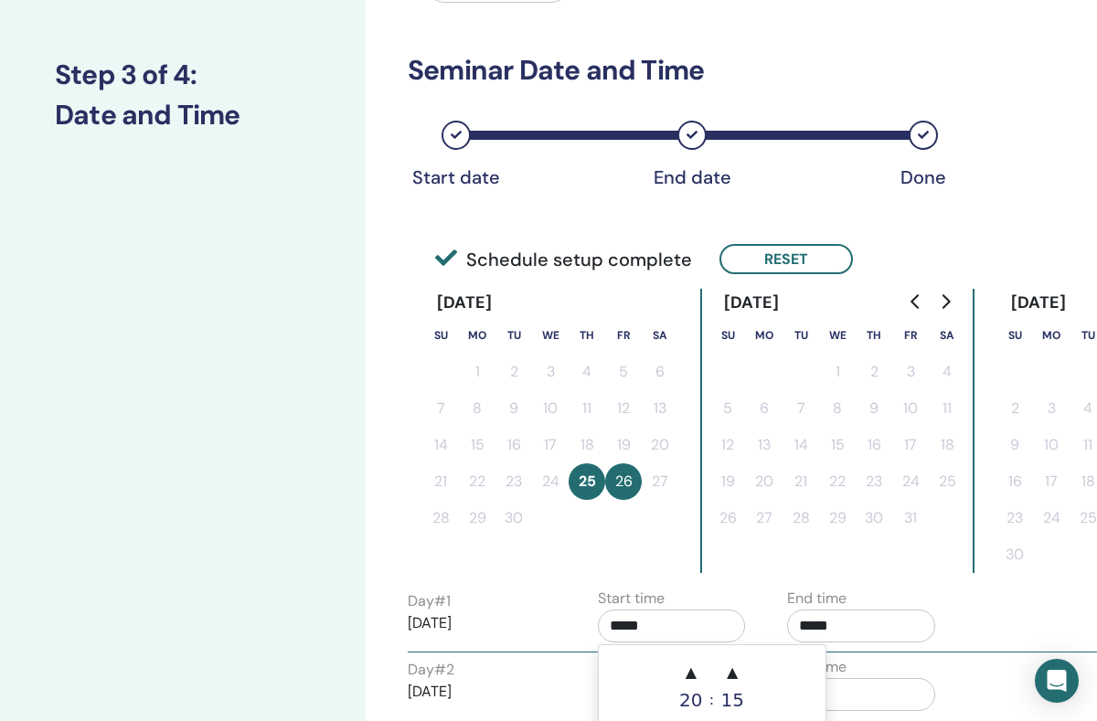
click at [730, 667] on span "▼" at bounding box center [732, 727] width 37 height 37
click at [732, 667] on span "▼" at bounding box center [732, 727] width 37 height 37
click at [742, 667] on span "▼" at bounding box center [732, 727] width 37 height 37
type input "*****"
click at [1015, 605] on div "Day # 1 2025/09/25 Start time ***** End time *****" at bounding box center [773, 620] width 759 height 64
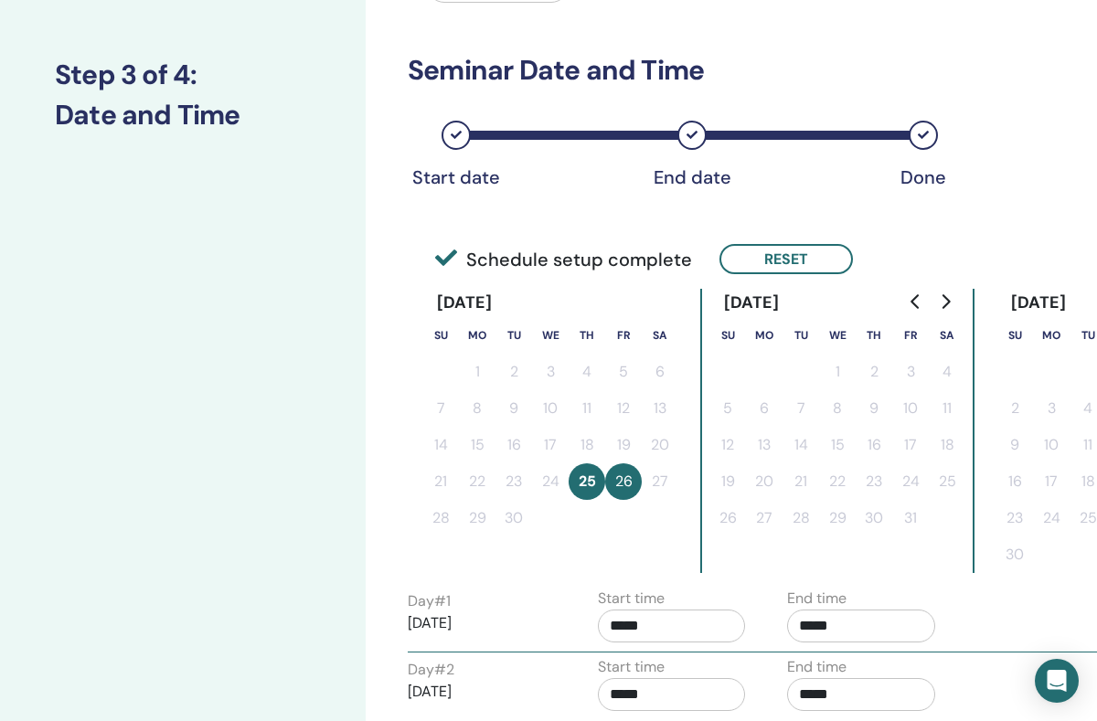
click at [640, 478] on button "26" at bounding box center [623, 481] width 37 height 37
click at [673, 667] on input "*****" at bounding box center [672, 694] width 148 height 33
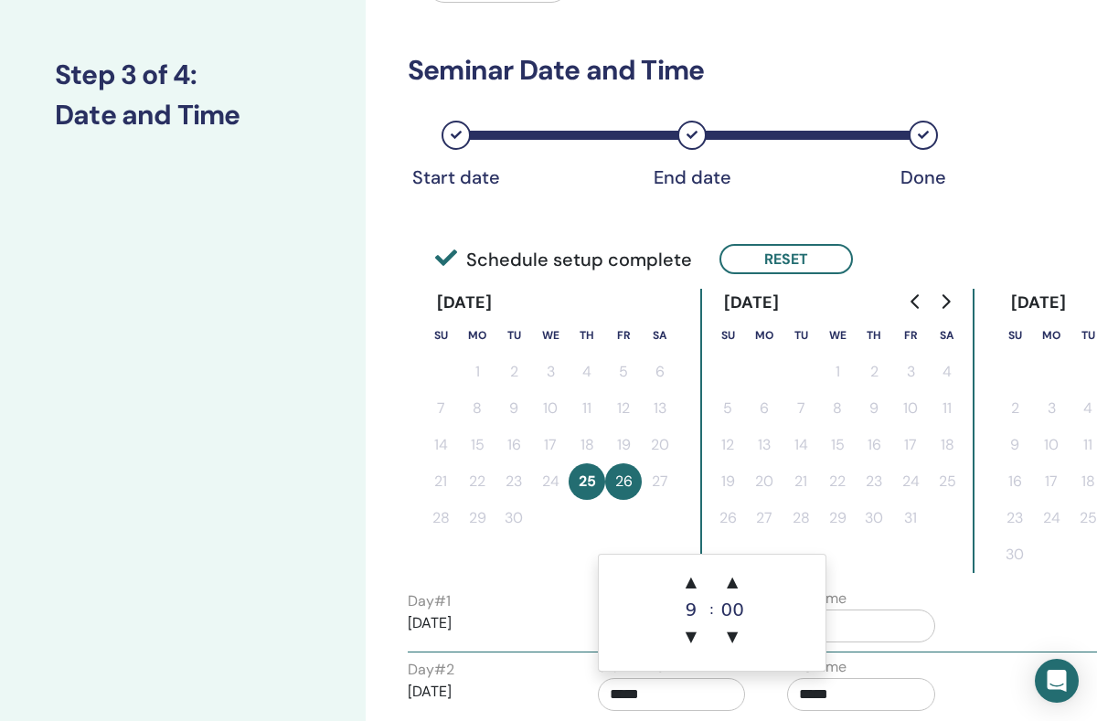
click at [690, 584] on span "▲" at bounding box center [691, 582] width 37 height 37
click at [690, 583] on span "▲" at bounding box center [691, 582] width 37 height 37
click at [699, 572] on span "▲" at bounding box center [691, 582] width 37 height 37
click at [698, 571] on span "▲" at bounding box center [691, 582] width 37 height 37
click at [691, 562] on td "▲ 13 ▼ : ▲ 00 ▼" at bounding box center [712, 613] width 227 height 116
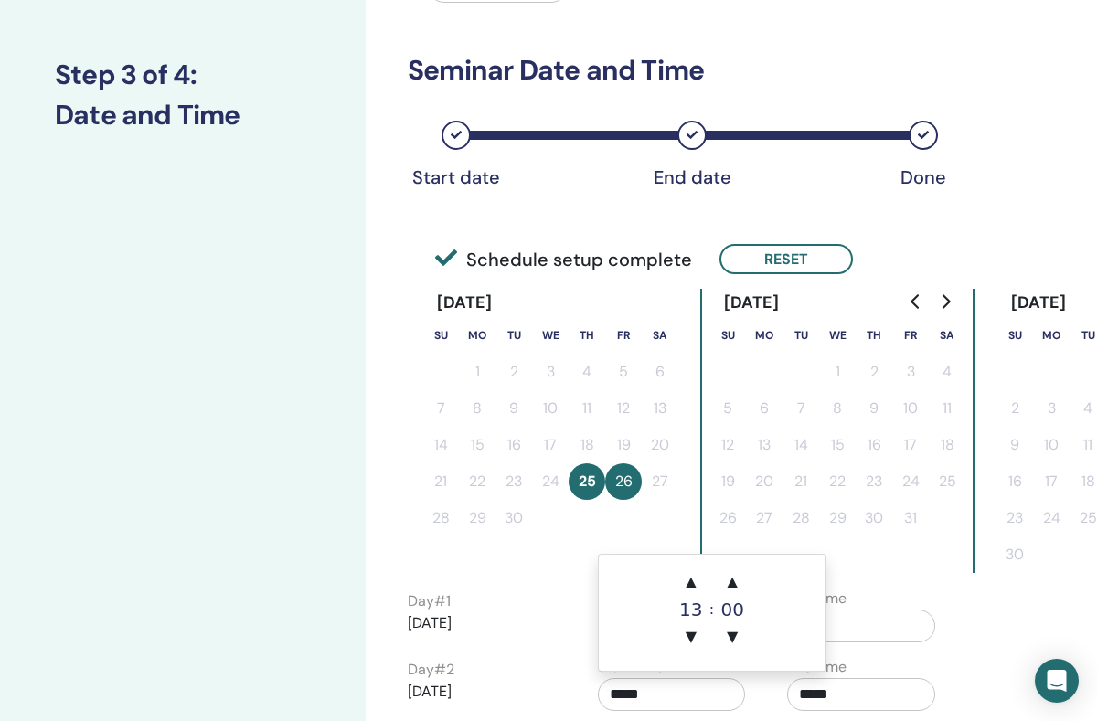
click at [690, 562] on td "▲ 13 ▼ : ▲ 00 ▼" at bounding box center [712, 613] width 227 height 116
click at [686, 563] on td "▲ 13 ▼ : ▲ 00 ▼" at bounding box center [712, 613] width 227 height 116
click at [682, 565] on span "▲" at bounding box center [691, 582] width 37 height 37
type input "*****"
click at [683, 563] on td "▲ 14 ▼ : ▲ 00 ▼" at bounding box center [712, 613] width 227 height 116
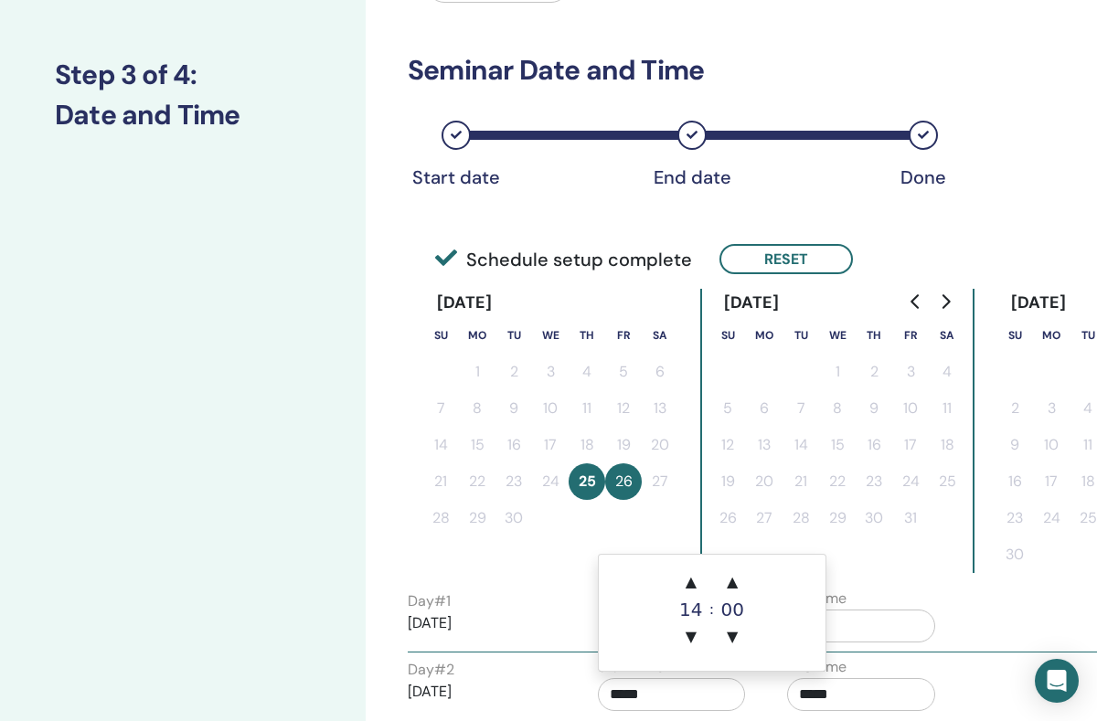
click at [687, 569] on span "▲" at bounding box center [691, 582] width 37 height 37
click at [687, 567] on span "▲" at bounding box center [691, 582] width 37 height 37
click at [686, 559] on td "▲ 16 ▼ : ▲ 00 ▼" at bounding box center [712, 613] width 227 height 116
click at [691, 576] on span "▲" at bounding box center [691, 582] width 37 height 37
click at [700, 568] on span "▲" at bounding box center [691, 582] width 37 height 37
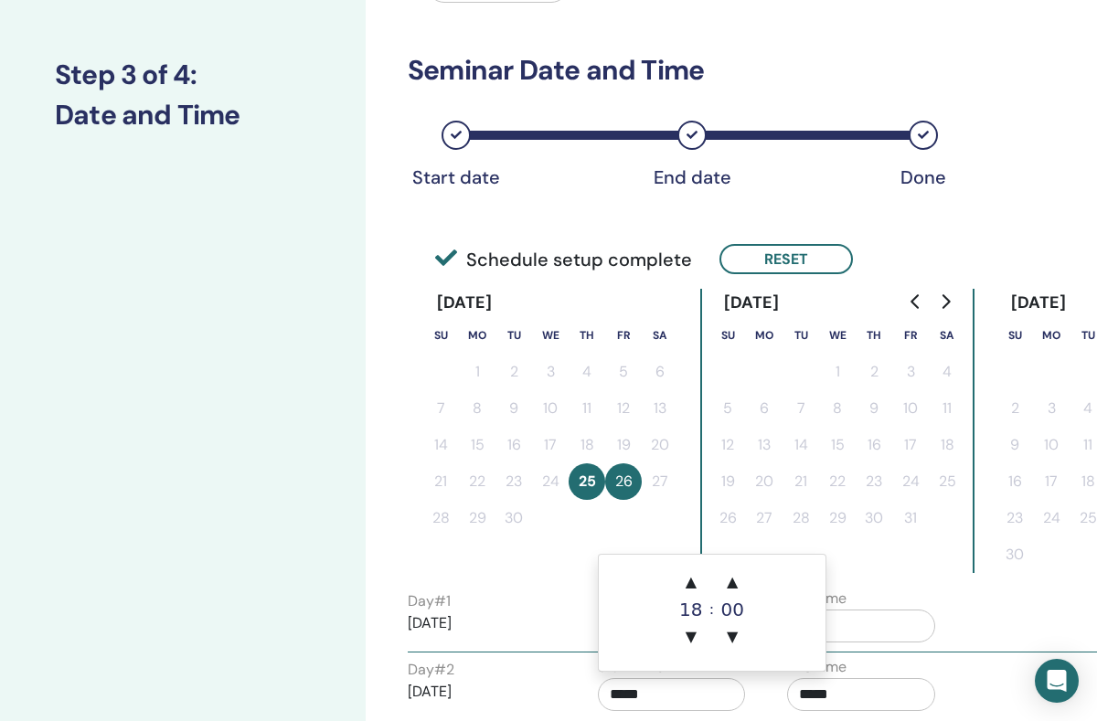
click at [696, 567] on span "▲" at bounding box center [691, 582] width 37 height 37
click at [738, 574] on span "▲" at bounding box center [732, 582] width 37 height 37
click at [744, 569] on span "▲" at bounding box center [732, 582] width 37 height 37
click at [700, 582] on span "▲" at bounding box center [691, 582] width 37 height 37
click at [738, 636] on span "▼" at bounding box center [732, 637] width 37 height 37
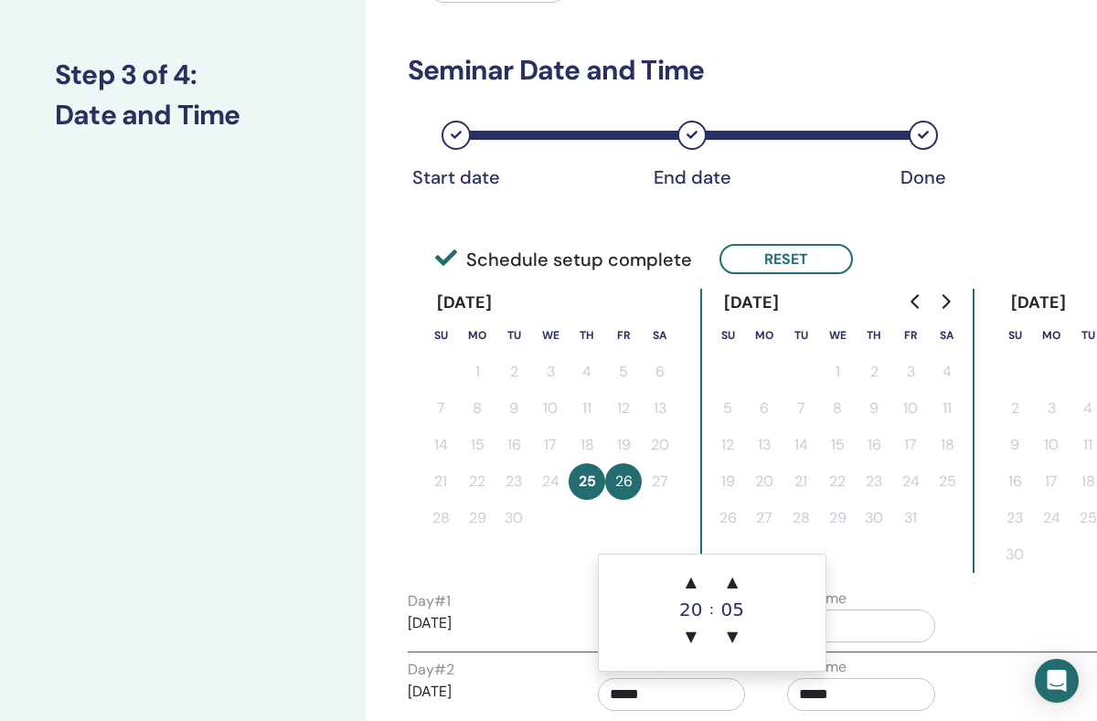
click at [739, 633] on span "▼" at bounding box center [732, 637] width 37 height 37
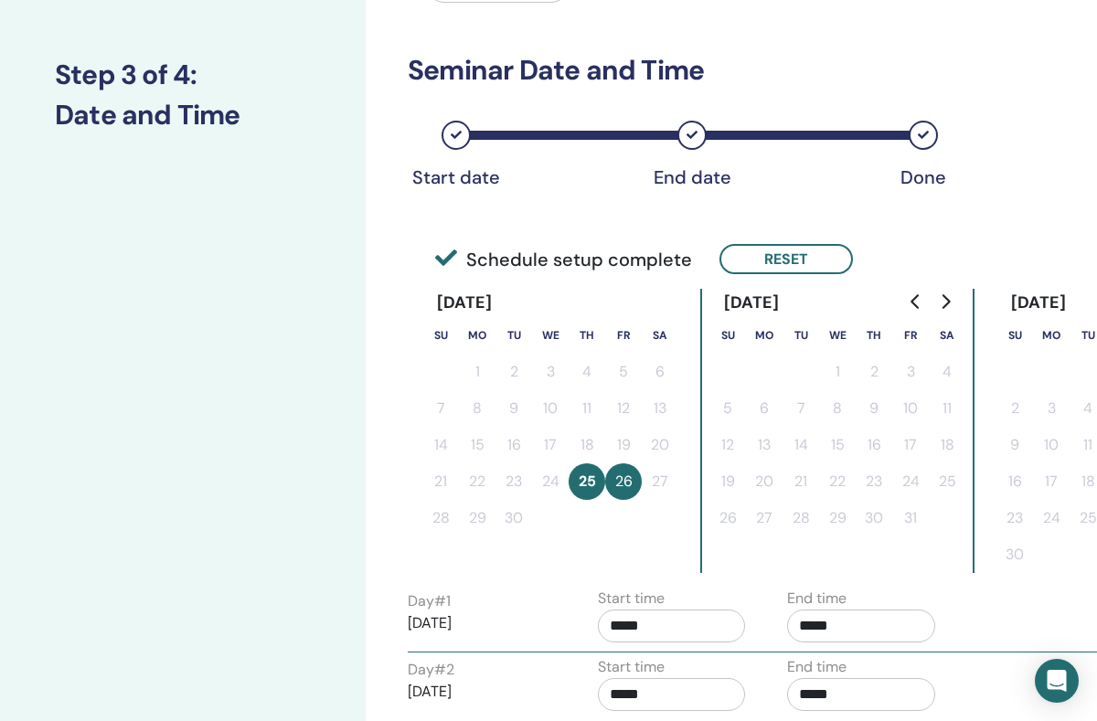
click at [846, 667] on input "*****" at bounding box center [861, 694] width 148 height 33
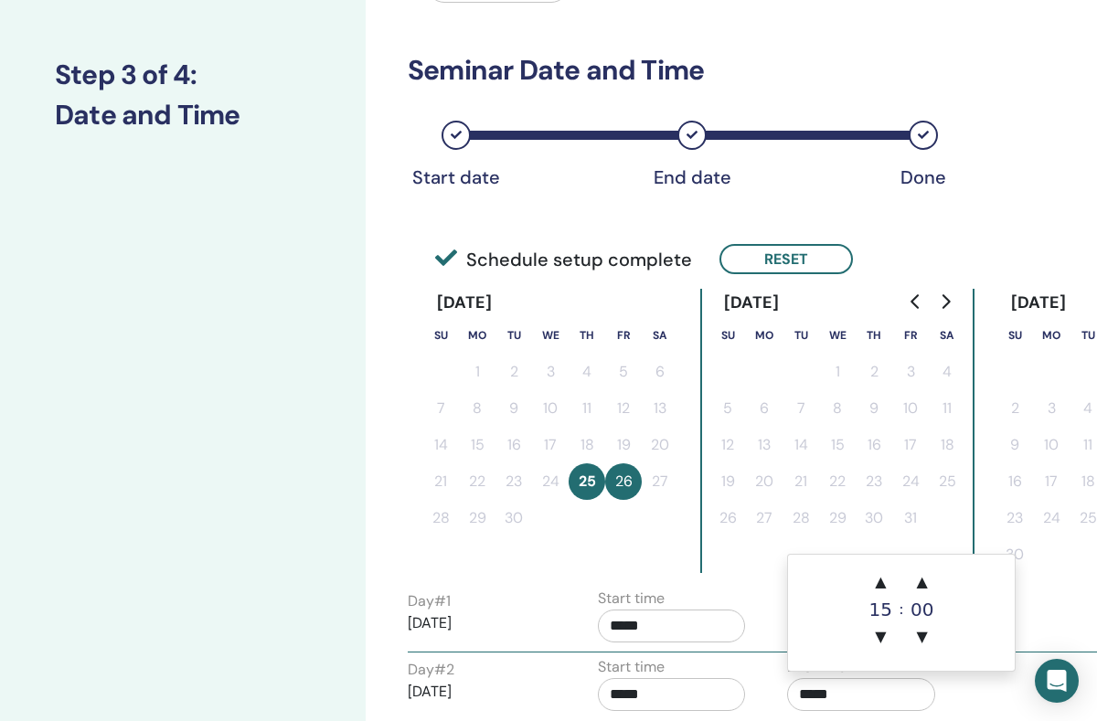
click at [876, 571] on span "▲" at bounding box center [880, 582] width 37 height 37
click at [887, 560] on td "▲ 16 ▼ : ▲ 00 ▼" at bounding box center [901, 613] width 227 height 116
click at [901, 565] on div ":" at bounding box center [900, 609] width 5 height 91
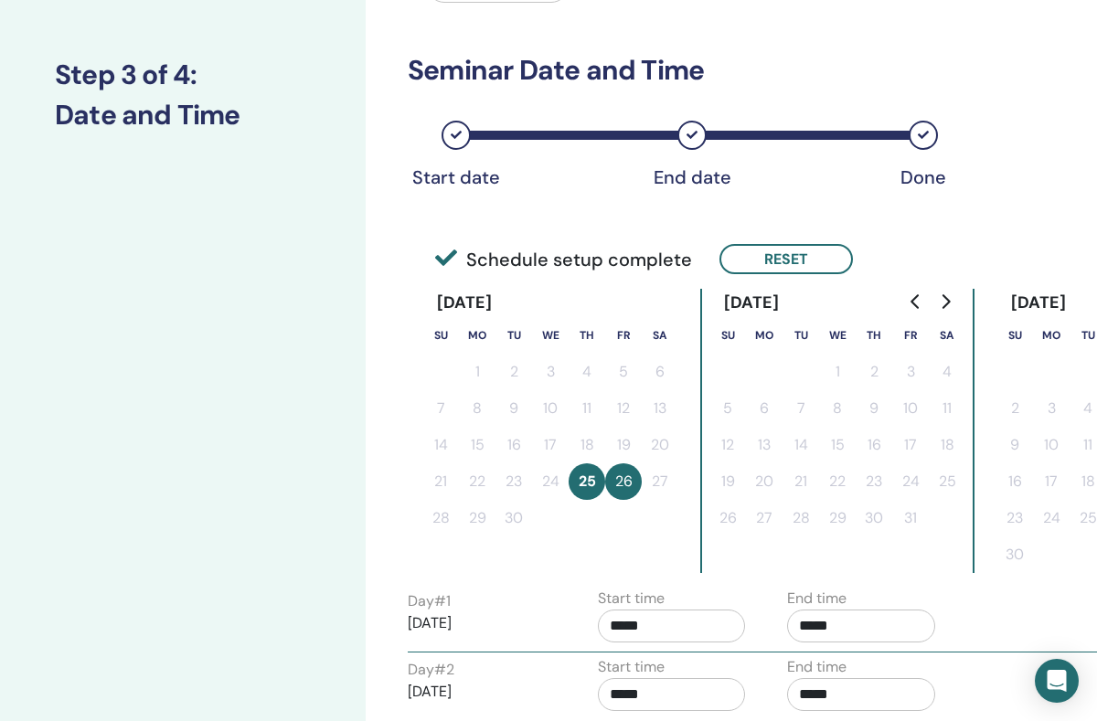
click at [1015, 667] on div "Day # 2 2025/09/26 Start time ***** End time *****" at bounding box center [773, 688] width 759 height 64
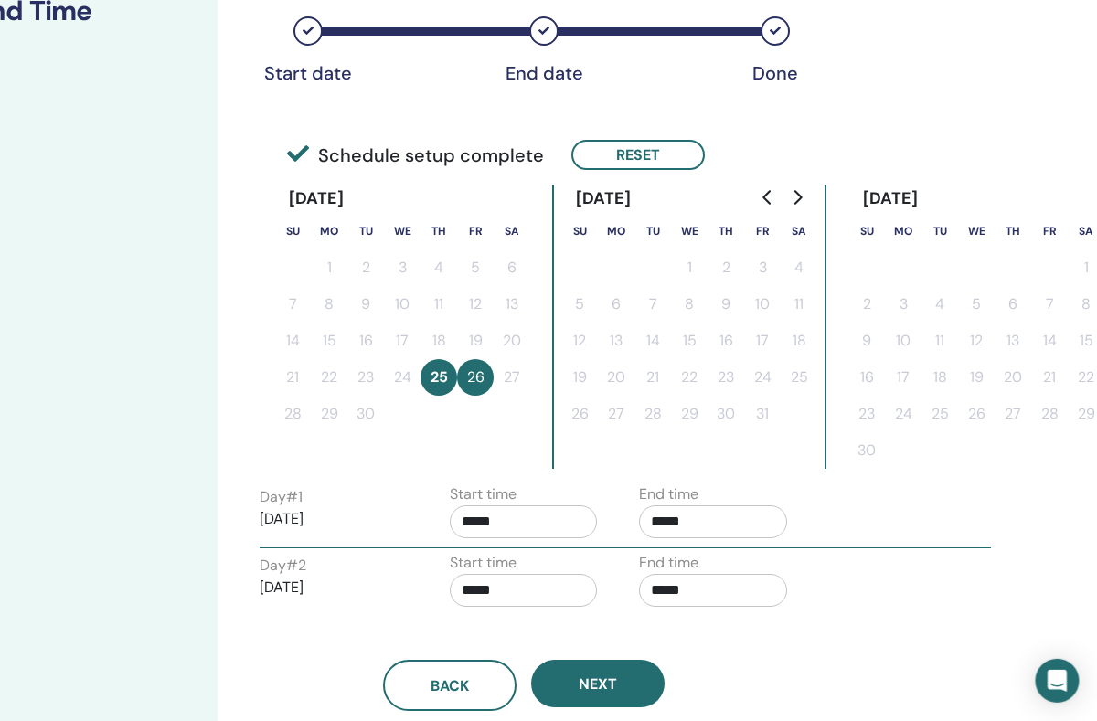
scroll to position [315, 143]
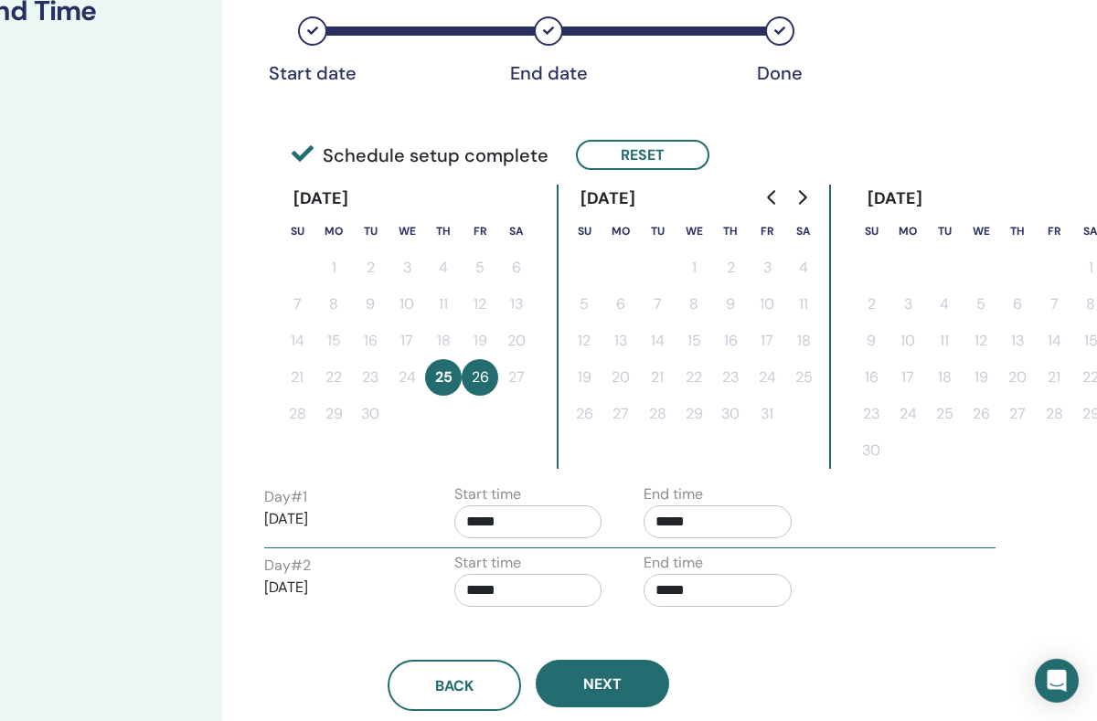
click at [728, 591] on input "*****" at bounding box center [717, 590] width 148 height 33
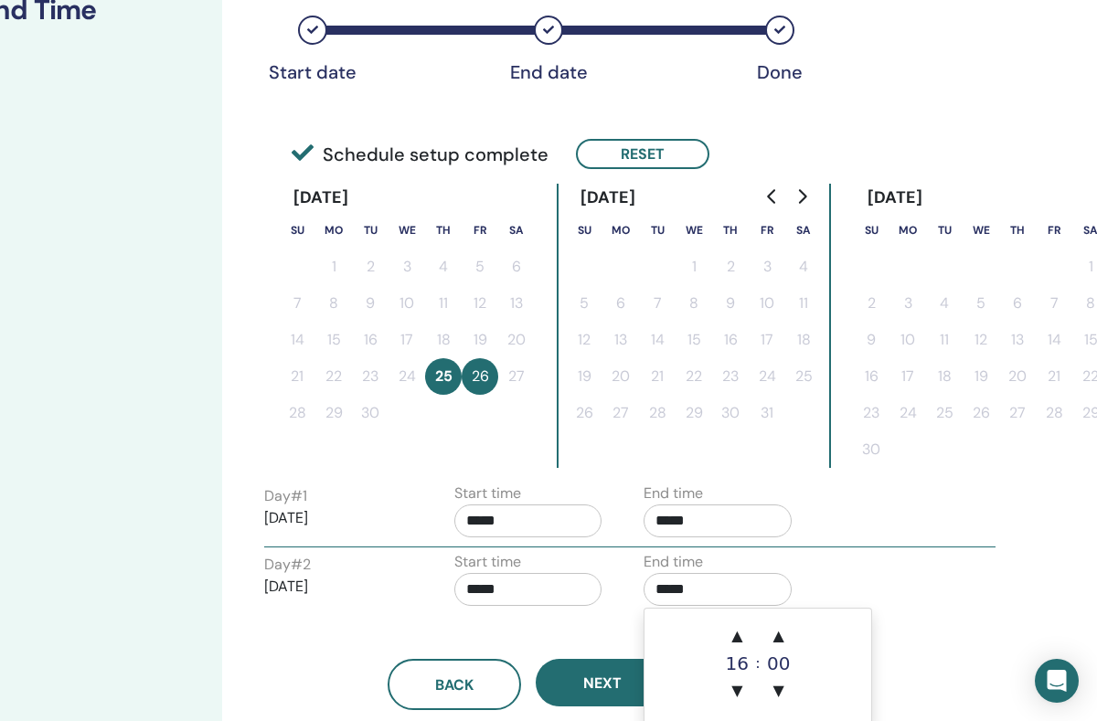
click at [744, 632] on span "▲" at bounding box center [736, 636] width 37 height 37
click at [743, 632] on span "▲" at bounding box center [736, 636] width 37 height 37
click at [750, 632] on span "▲" at bounding box center [736, 636] width 37 height 37
click at [752, 632] on span "▲" at bounding box center [736, 636] width 37 height 37
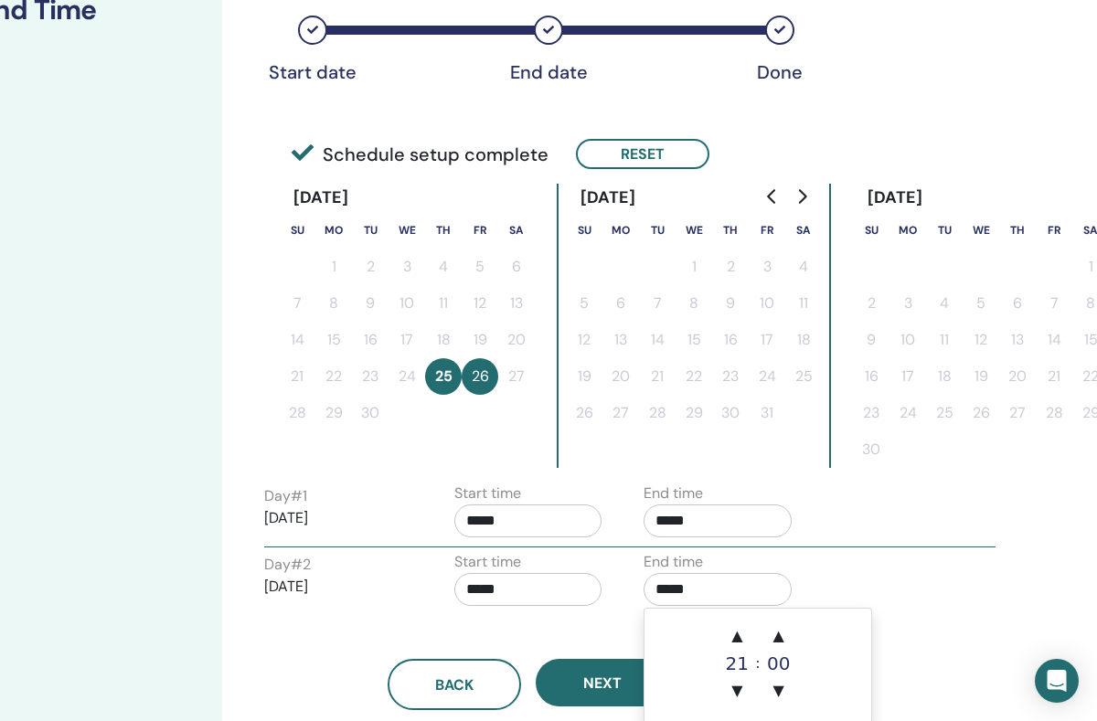
click at [752, 632] on span "▲" at bounding box center [736, 636] width 37 height 37
click at [757, 634] on div ":" at bounding box center [757, 663] width 5 height 91
click at [746, 636] on span "▲" at bounding box center [736, 636] width 37 height 37
click at [782, 635] on span "▲" at bounding box center [778, 636] width 37 height 37
click at [781, 634] on span "▲" at bounding box center [778, 636] width 37 height 37
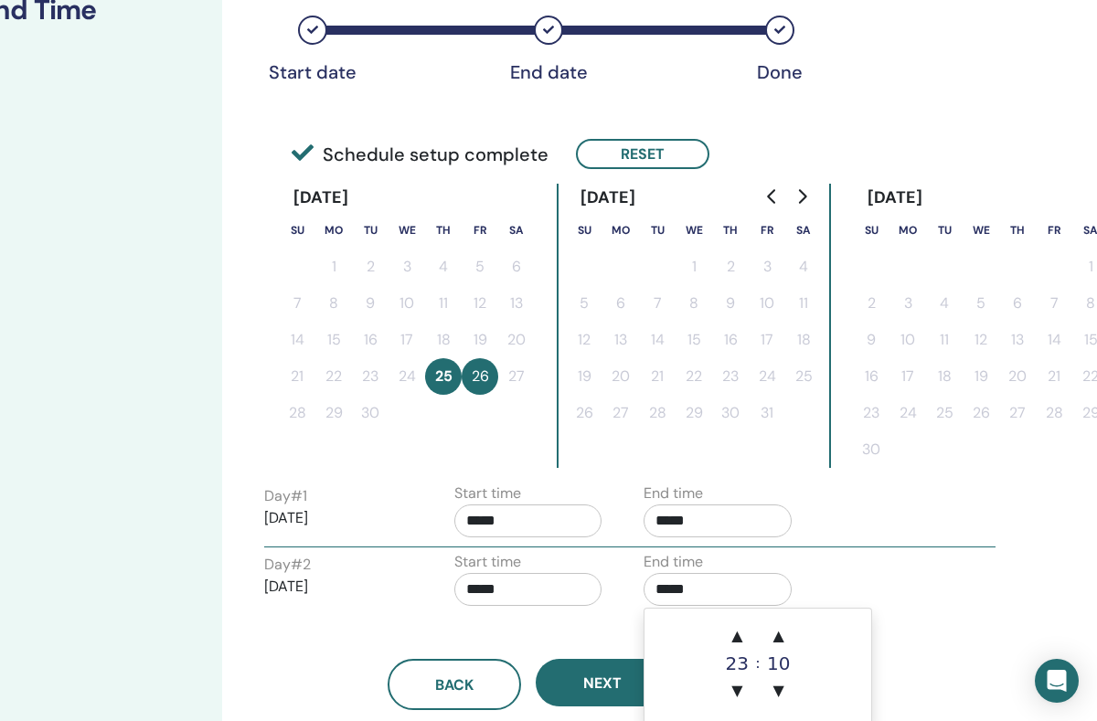
click at [798, 632] on td "▲ 23 ▼ : ▲ 10 ▼" at bounding box center [757, 667] width 227 height 116
click at [802, 632] on td "▲ 23 ▼ : ▲ 10 ▼" at bounding box center [757, 667] width 227 height 116
click at [778, 635] on span "▲" at bounding box center [778, 636] width 37 height 37
click at [777, 634] on span "▲" at bounding box center [778, 636] width 37 height 37
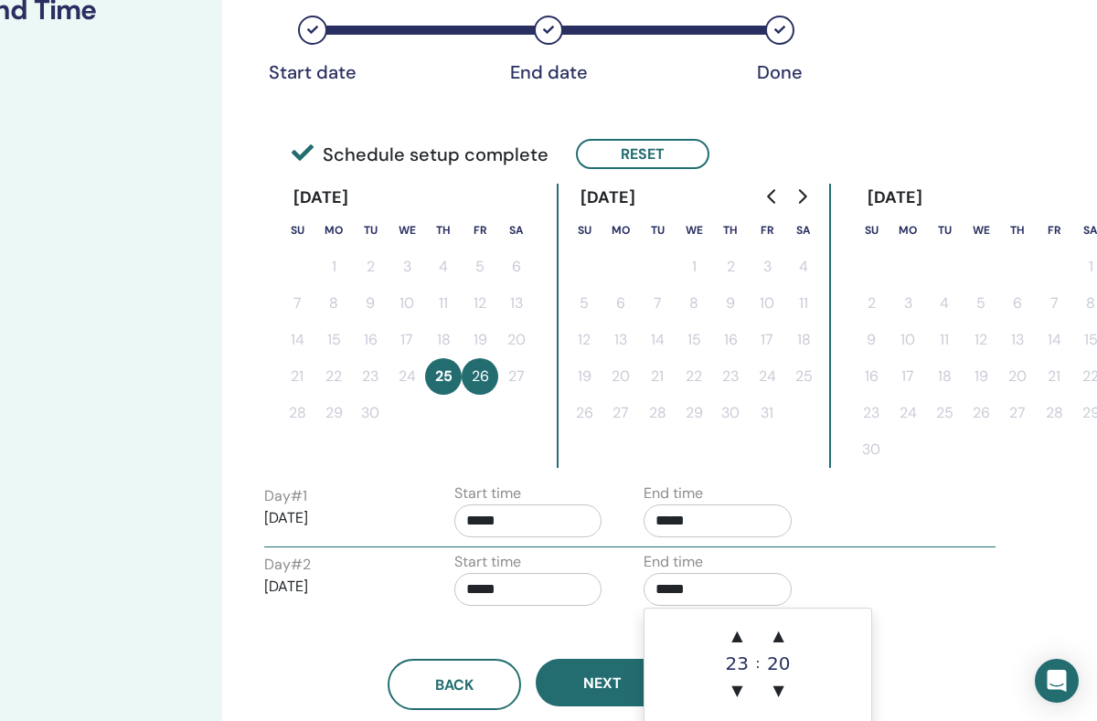
click at [794, 630] on span "▲" at bounding box center [778, 636] width 37 height 37
click at [794, 629] on span "▲" at bounding box center [778, 636] width 37 height 37
type input "*****"
click at [528, 602] on input "*****" at bounding box center [528, 589] width 148 height 33
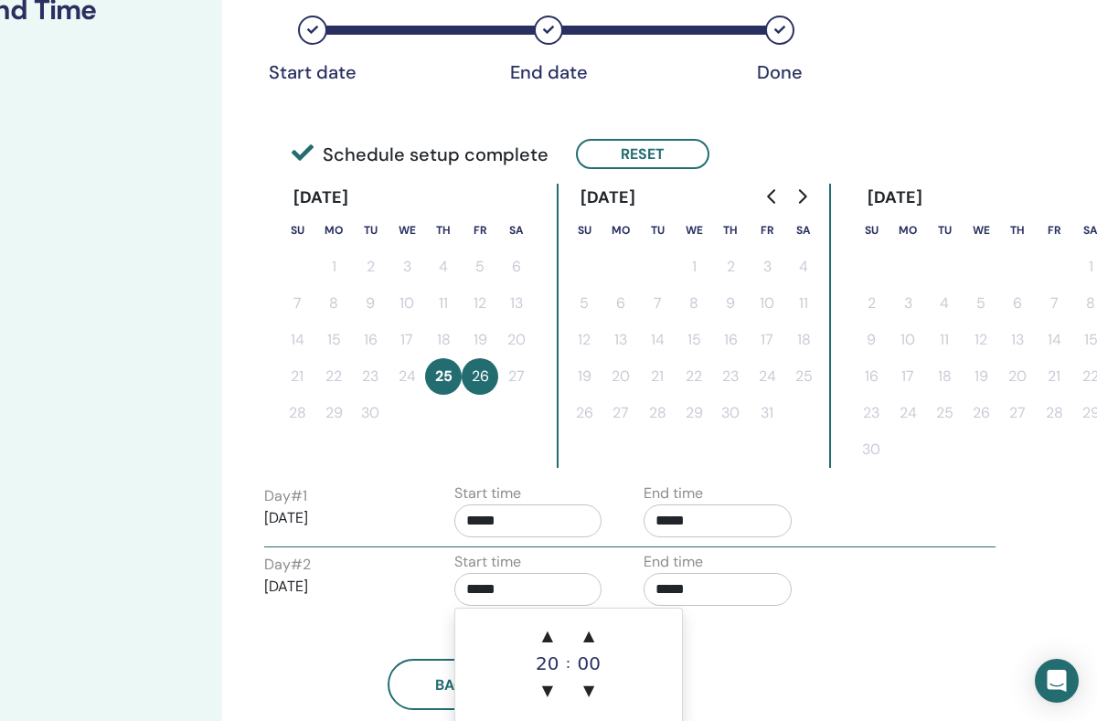
click at [557, 667] on span "▼" at bounding box center [547, 691] width 37 height 37
click at [604, 640] on span "▲" at bounding box center [588, 636] width 37 height 37
click at [605, 623] on span "▲" at bounding box center [588, 636] width 37 height 37
click at [594, 632] on span "▲" at bounding box center [588, 636] width 37 height 37
click at [597, 644] on span "▲" at bounding box center [588, 636] width 37 height 37
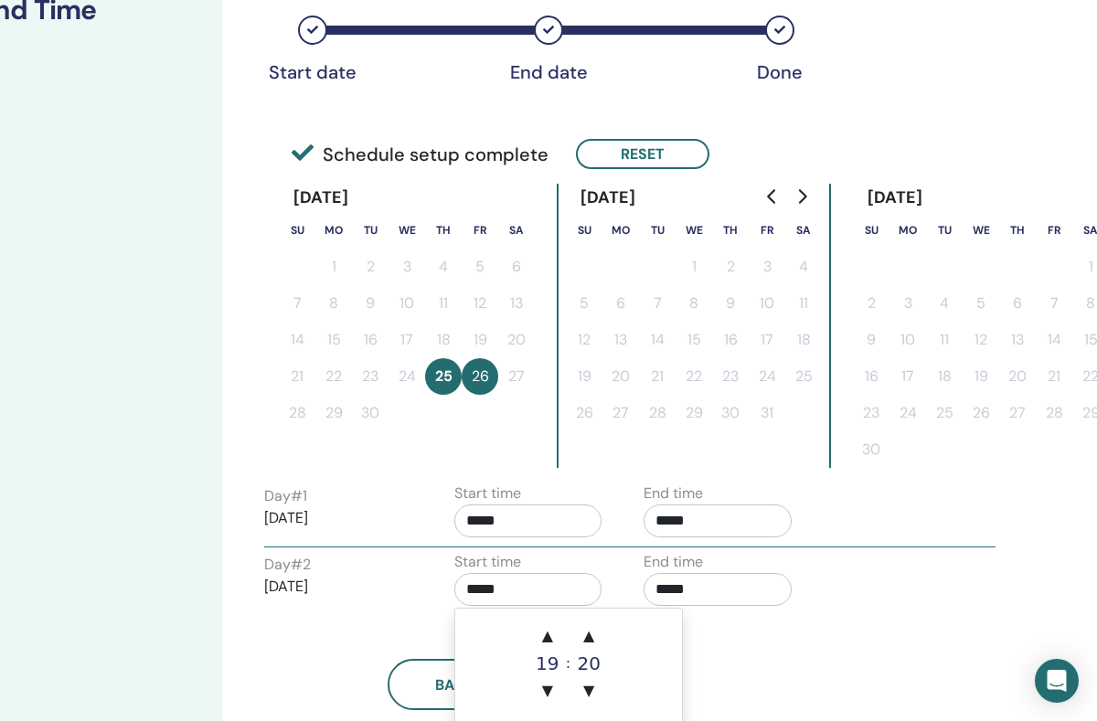
click at [596, 635] on span "▲" at bounding box center [588, 636] width 37 height 37
click at [598, 630] on span "▲" at bounding box center [588, 636] width 37 height 37
click at [592, 667] on span "▼" at bounding box center [588, 691] width 37 height 37
click at [596, 667] on span "▼" at bounding box center [588, 691] width 37 height 37
click at [595, 667] on span "▼" at bounding box center [588, 691] width 37 height 37
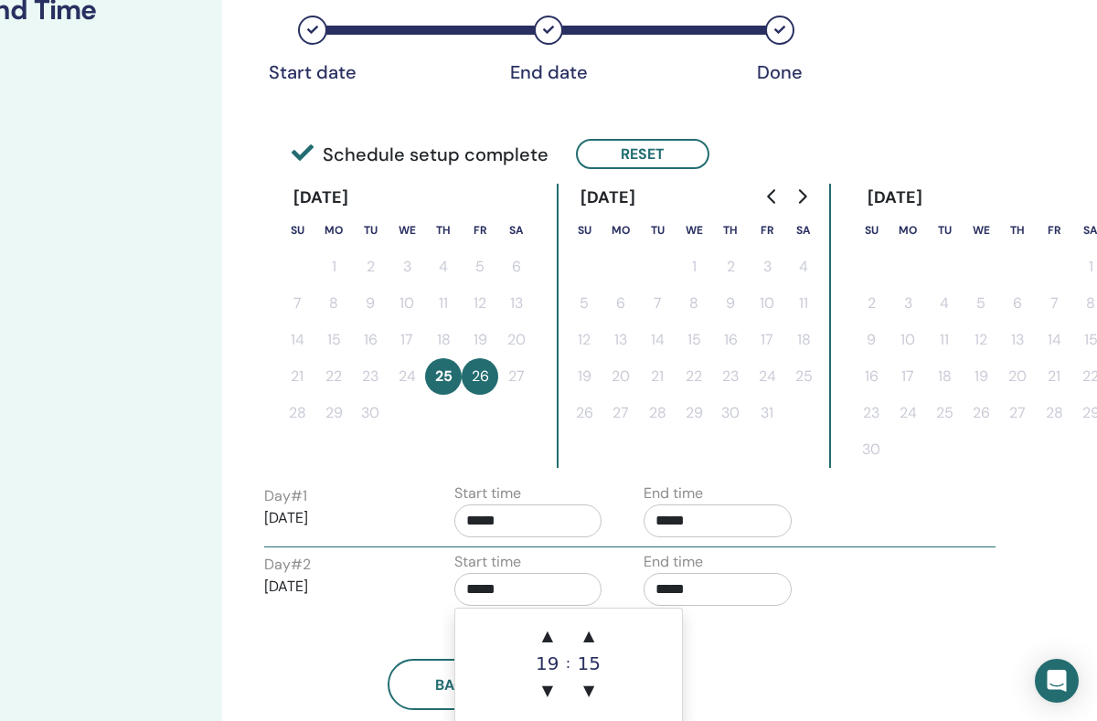
click at [594, 667] on span "▼" at bounding box center [588, 691] width 37 height 37
click at [595, 667] on span "▼" at bounding box center [588, 691] width 37 height 37
click at [596, 667] on span "▼" at bounding box center [588, 691] width 37 height 37
type input "*****"
click at [496, 517] on input "*****" at bounding box center [528, 521] width 148 height 33
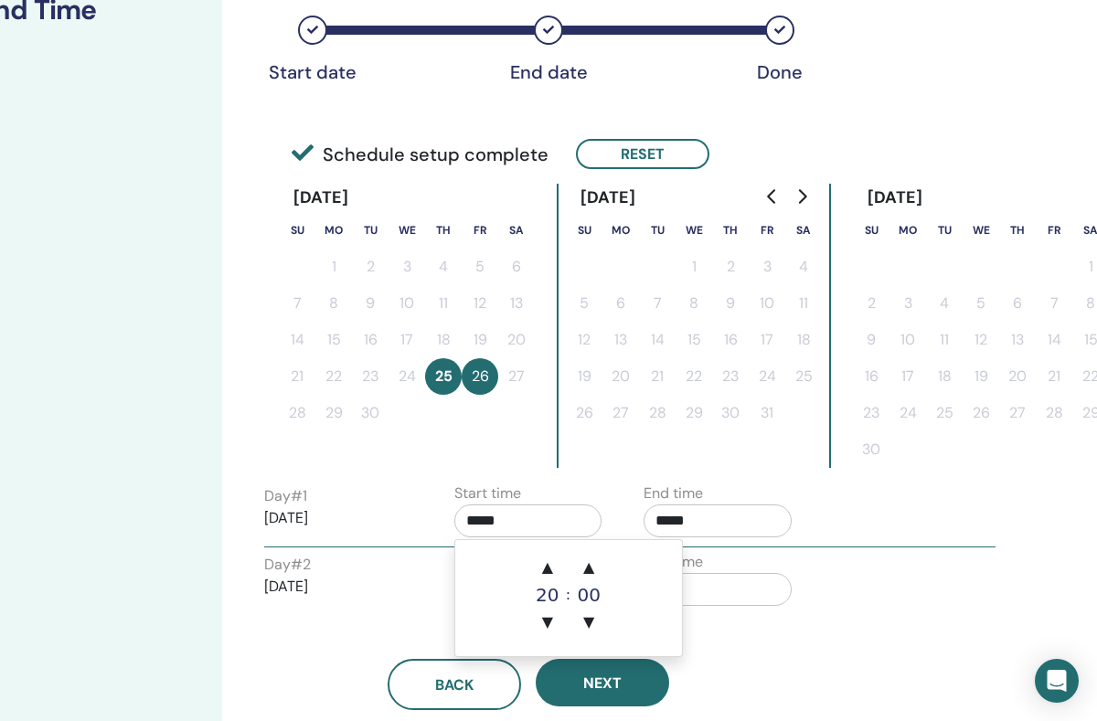
click at [559, 615] on span "▼" at bounding box center [547, 622] width 37 height 37
click at [597, 572] on span "▲" at bounding box center [588, 567] width 37 height 37
click at [599, 560] on span "▲" at bounding box center [588, 567] width 37 height 37
click at [599, 559] on span "▲" at bounding box center [588, 567] width 37 height 37
click at [600, 556] on span "▲" at bounding box center [588, 567] width 37 height 37
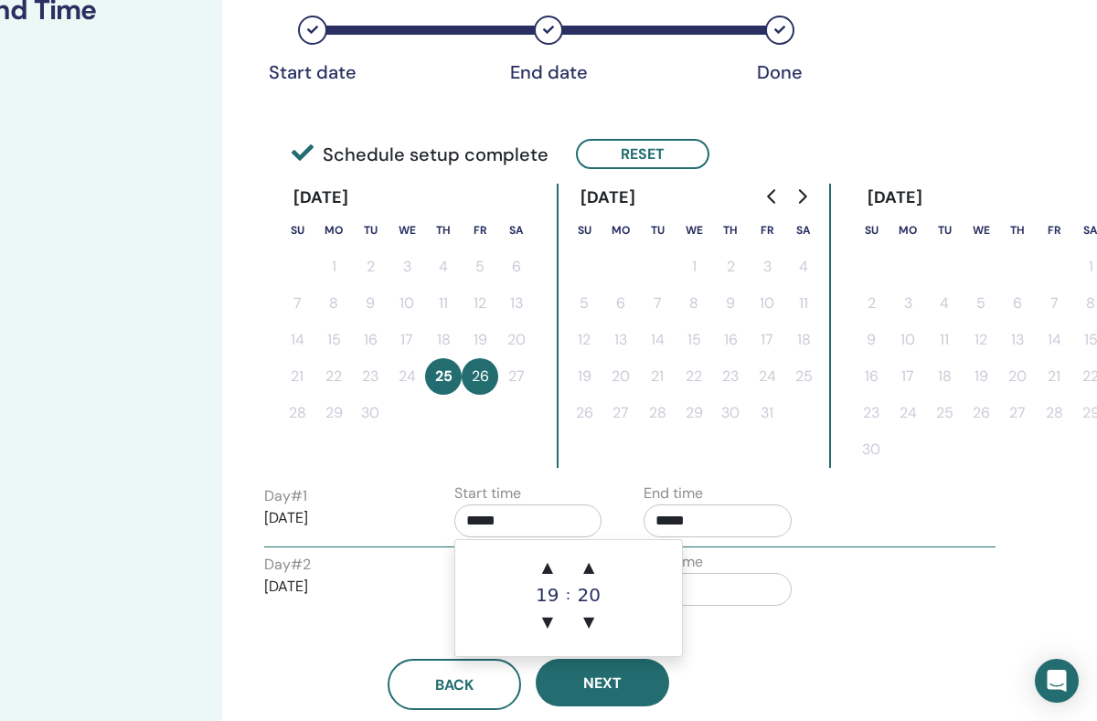
click at [583, 559] on span "▲" at bounding box center [588, 567] width 37 height 37
click at [599, 552] on span "▲" at bounding box center [588, 567] width 37 height 37
type input "*****"
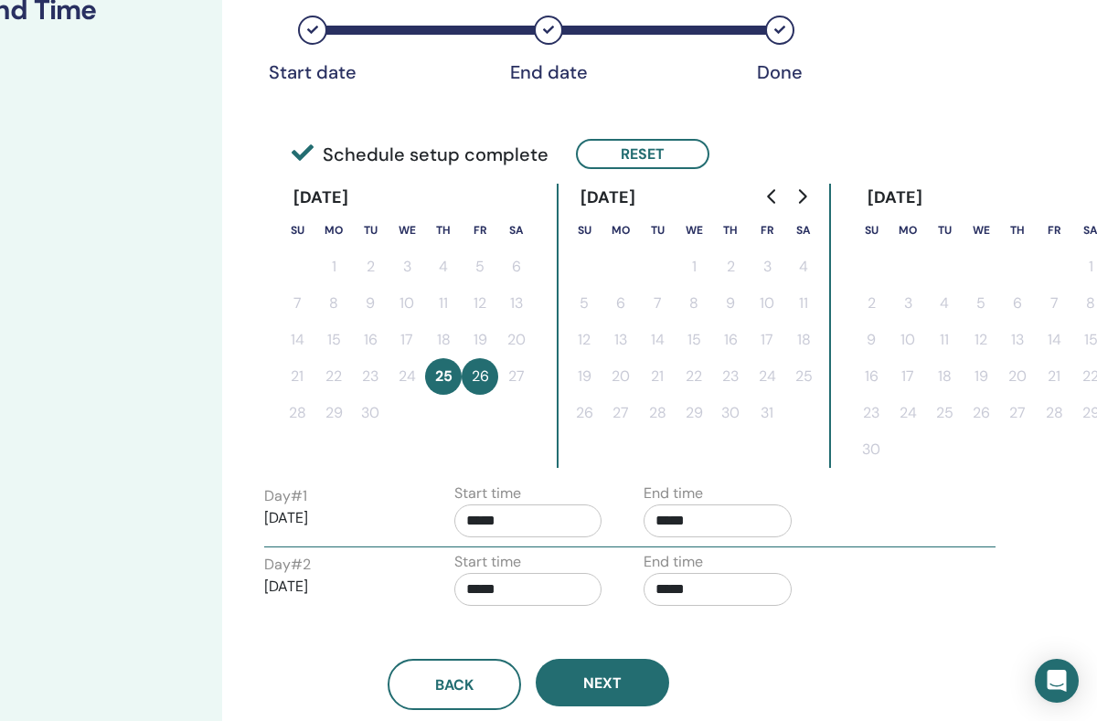
click at [946, 505] on div "Day # 1 2025/09/25 Start time ***** End time *****" at bounding box center [629, 515] width 759 height 64
click at [612, 667] on span "Next" at bounding box center [602, 683] width 38 height 19
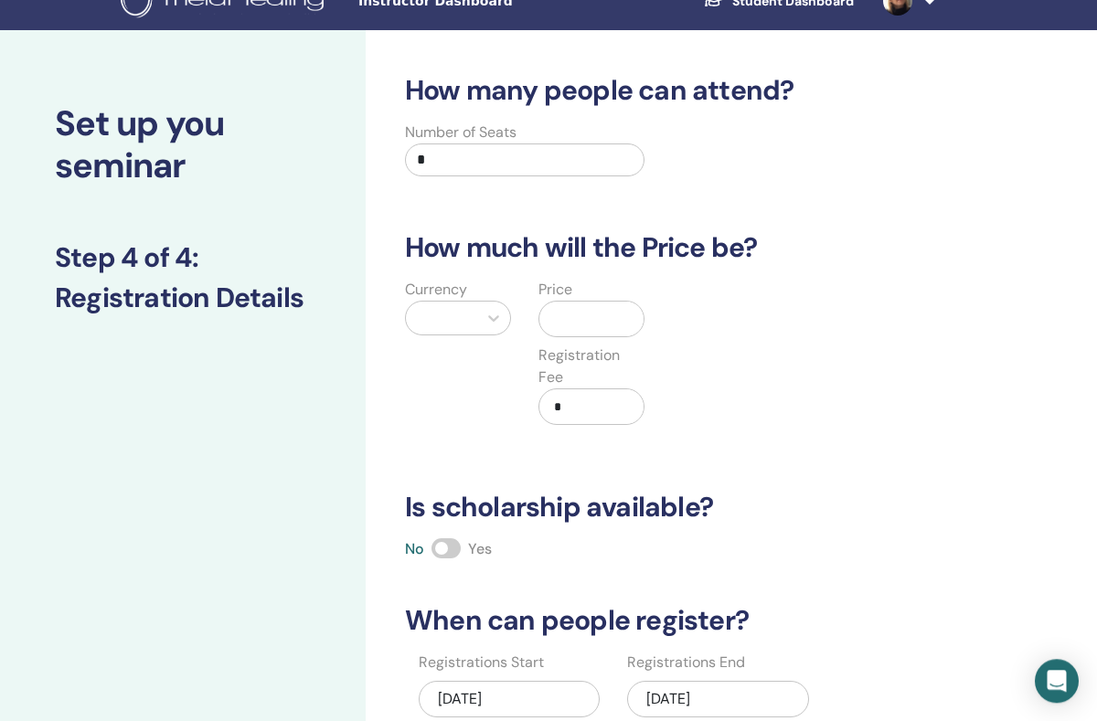
scroll to position [29, 0]
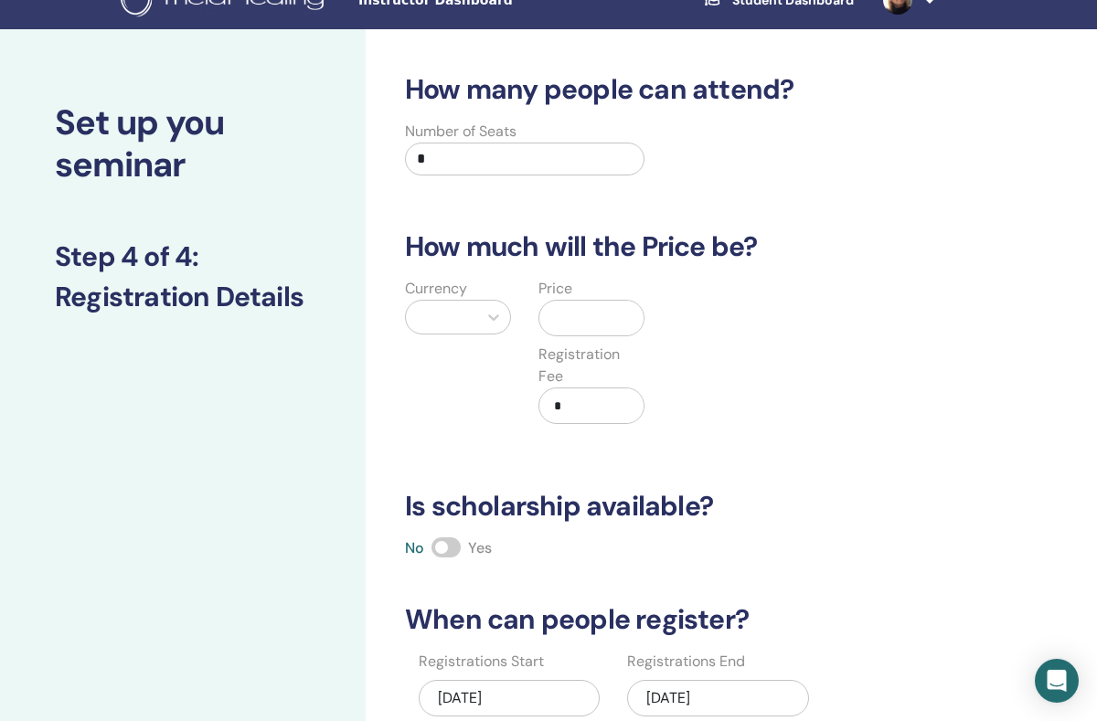
click at [546, 159] on input "*" at bounding box center [524, 159] width 239 height 33
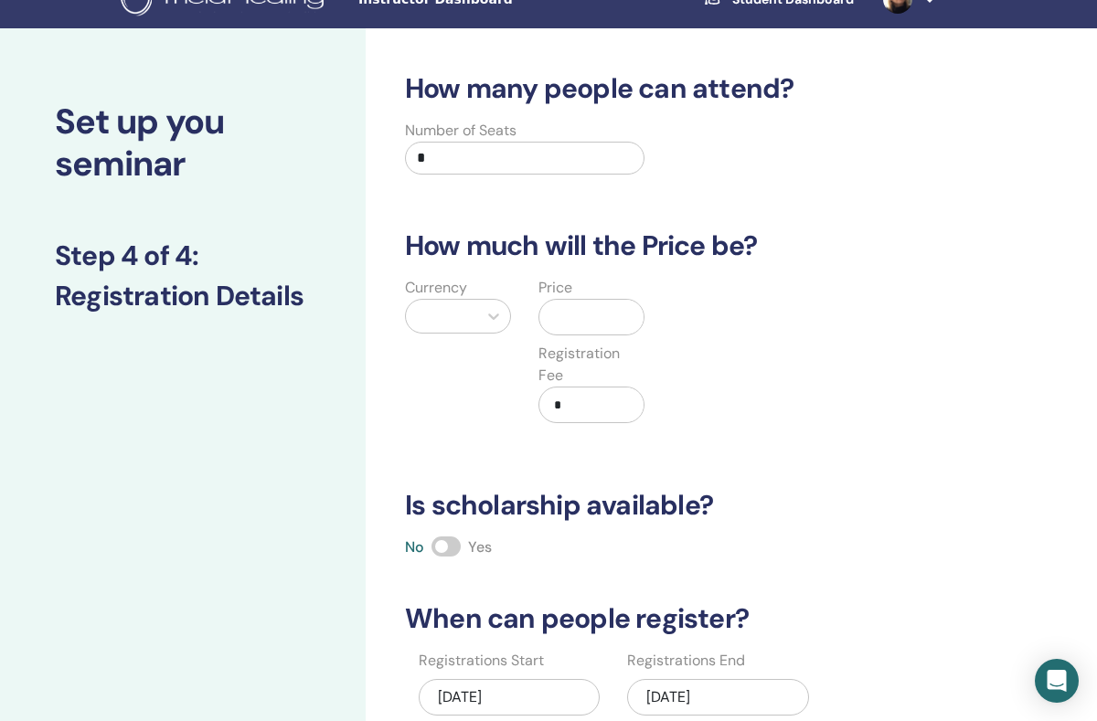
type input "*"
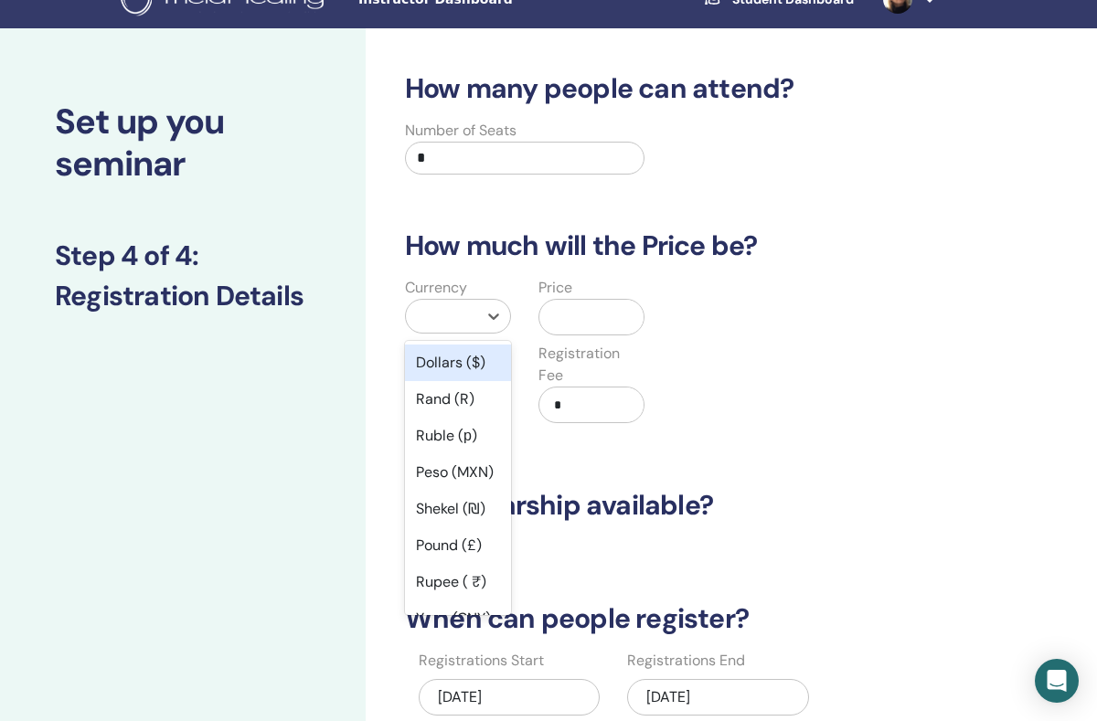
click at [482, 358] on div "Dollars ($)" at bounding box center [458, 363] width 106 height 37
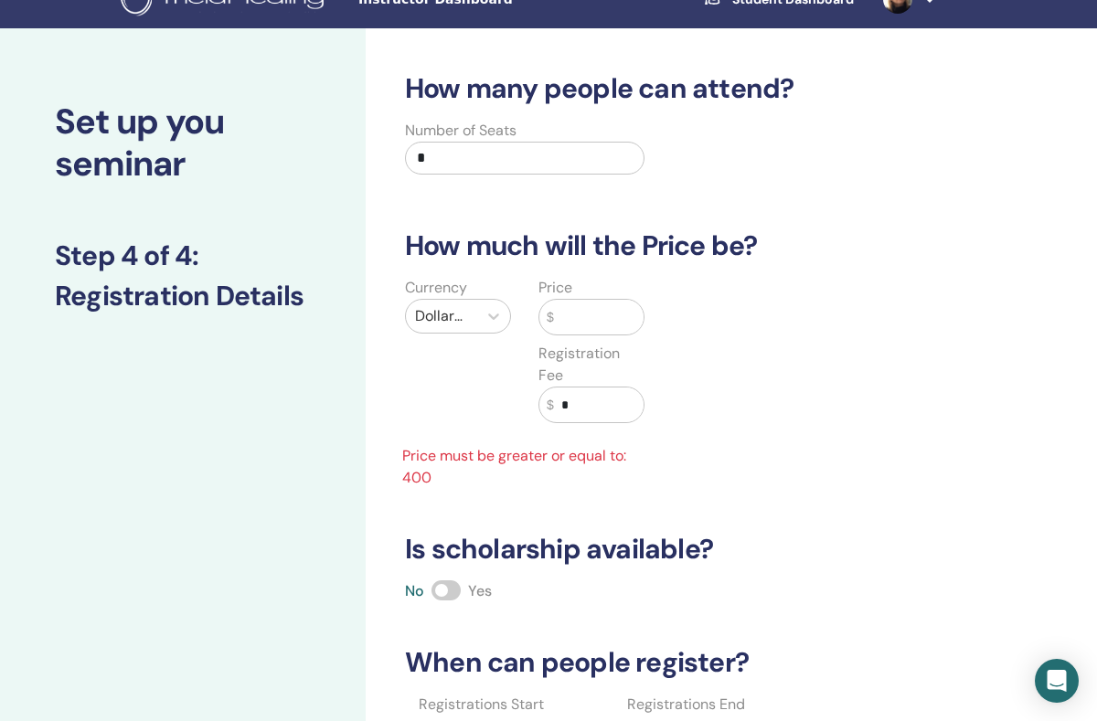
click at [607, 318] on input "text" at bounding box center [599, 317] width 90 height 35
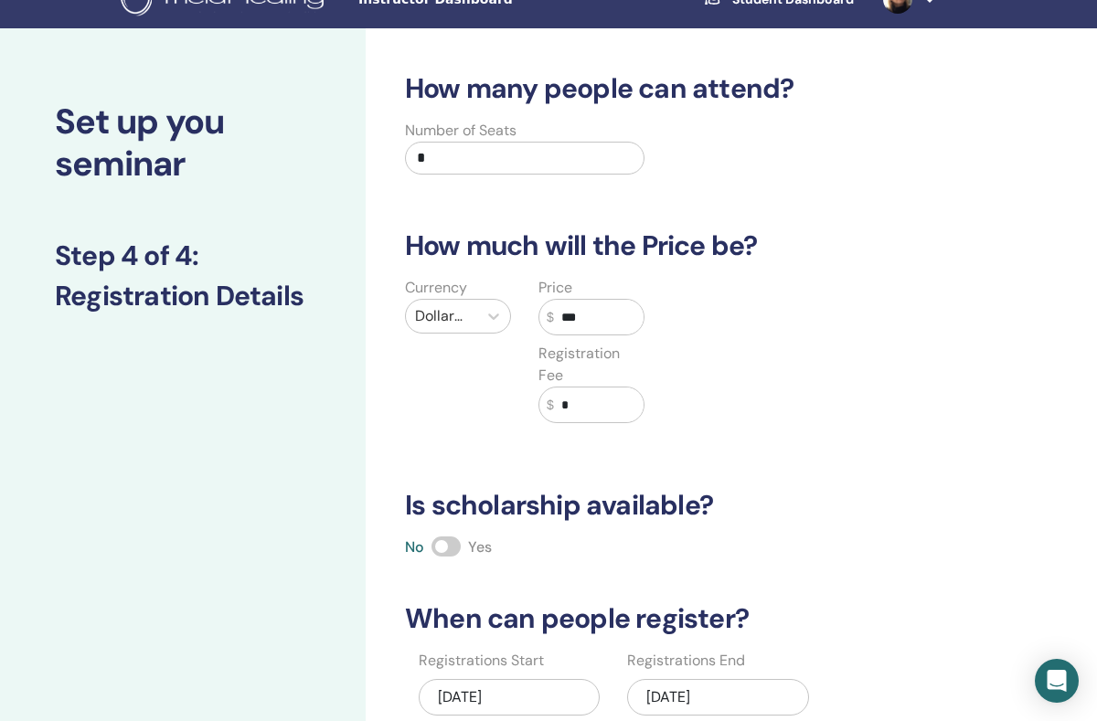
type input "***"
click at [441, 551] on span at bounding box center [445, 547] width 29 height 20
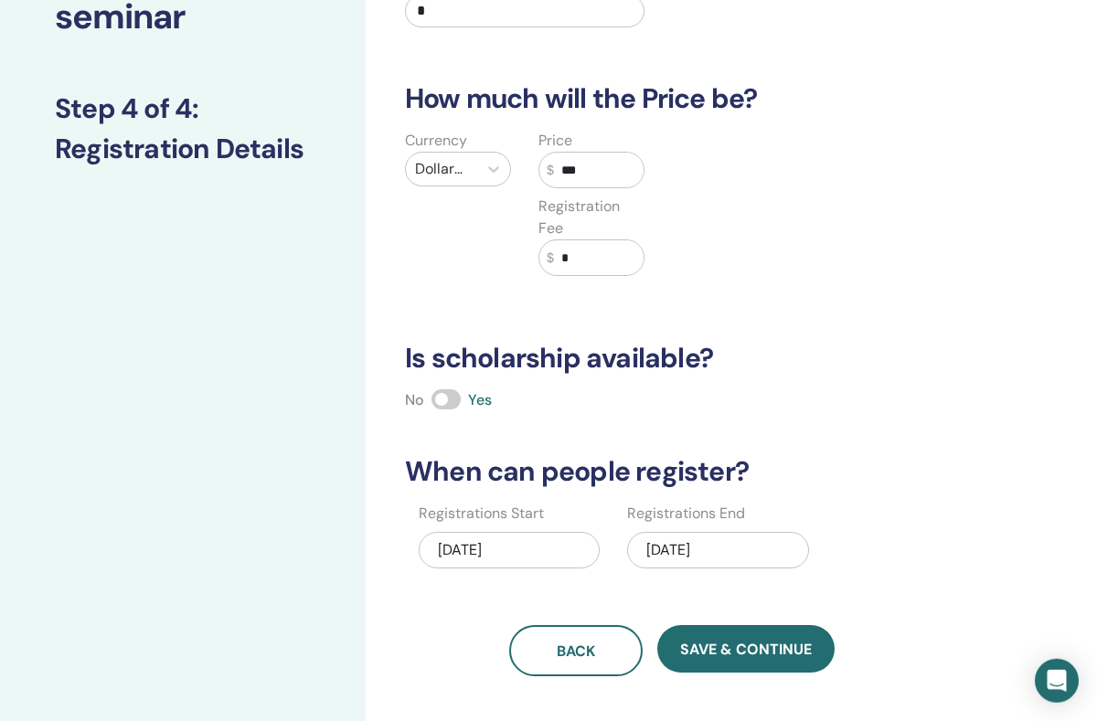
scroll to position [179, 0]
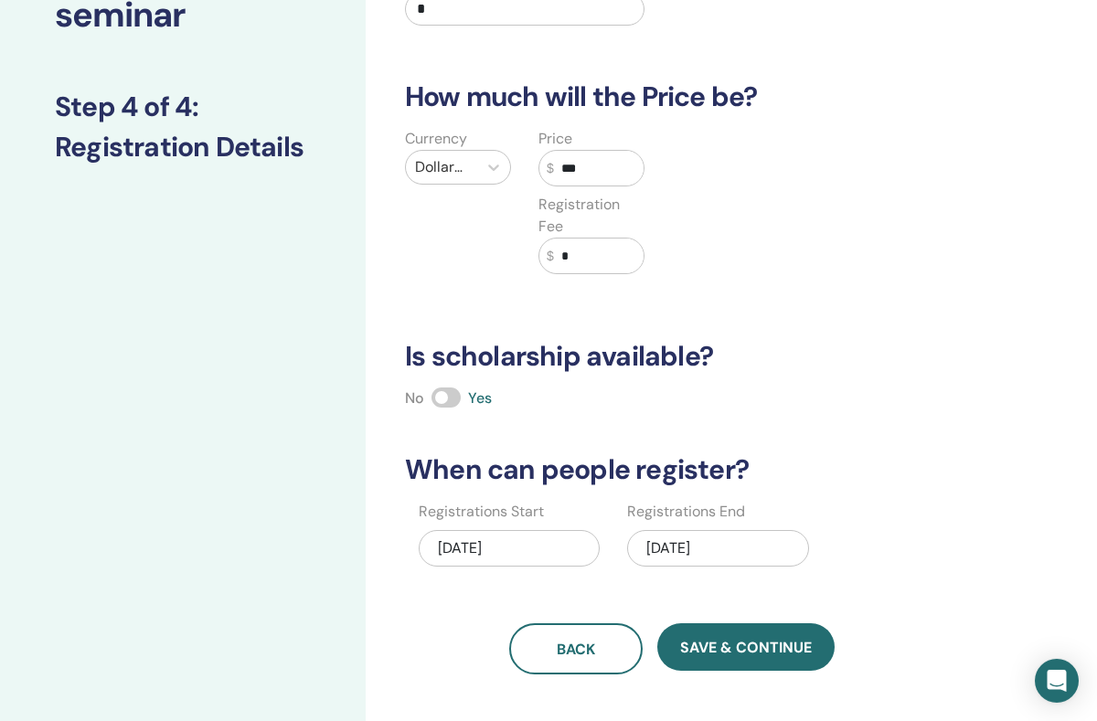
click at [709, 555] on div "09/26/2025" at bounding box center [717, 548] width 181 height 37
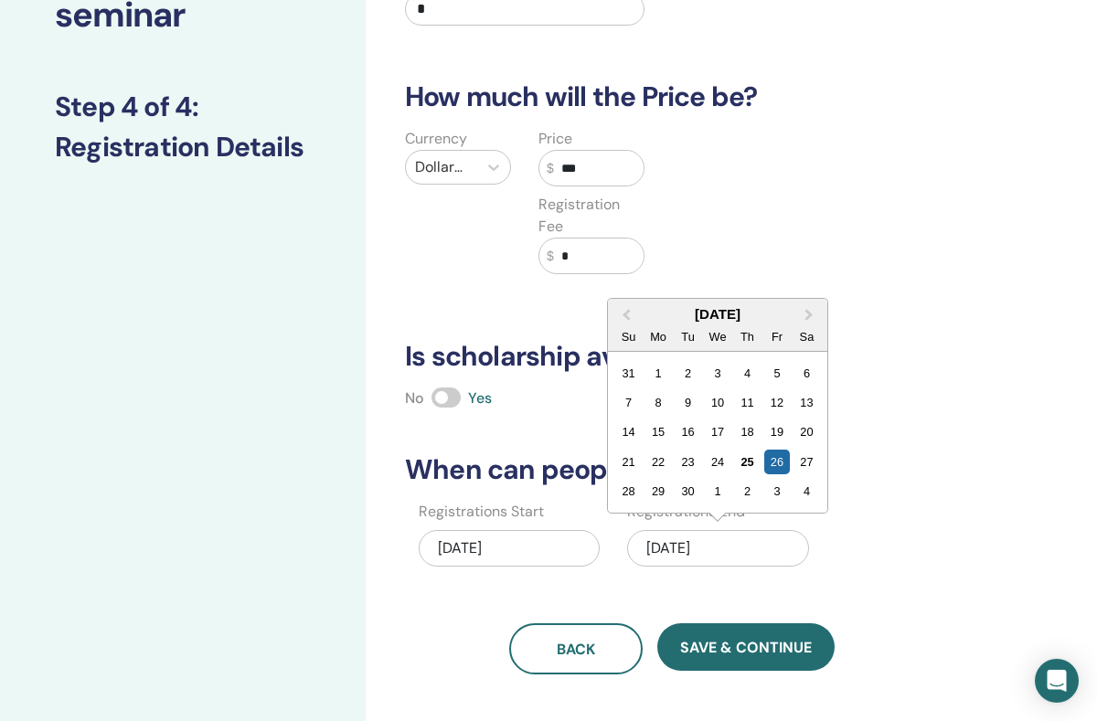
scroll to position [180, 0]
click at [812, 461] on div "27" at bounding box center [806, 461] width 25 height 25
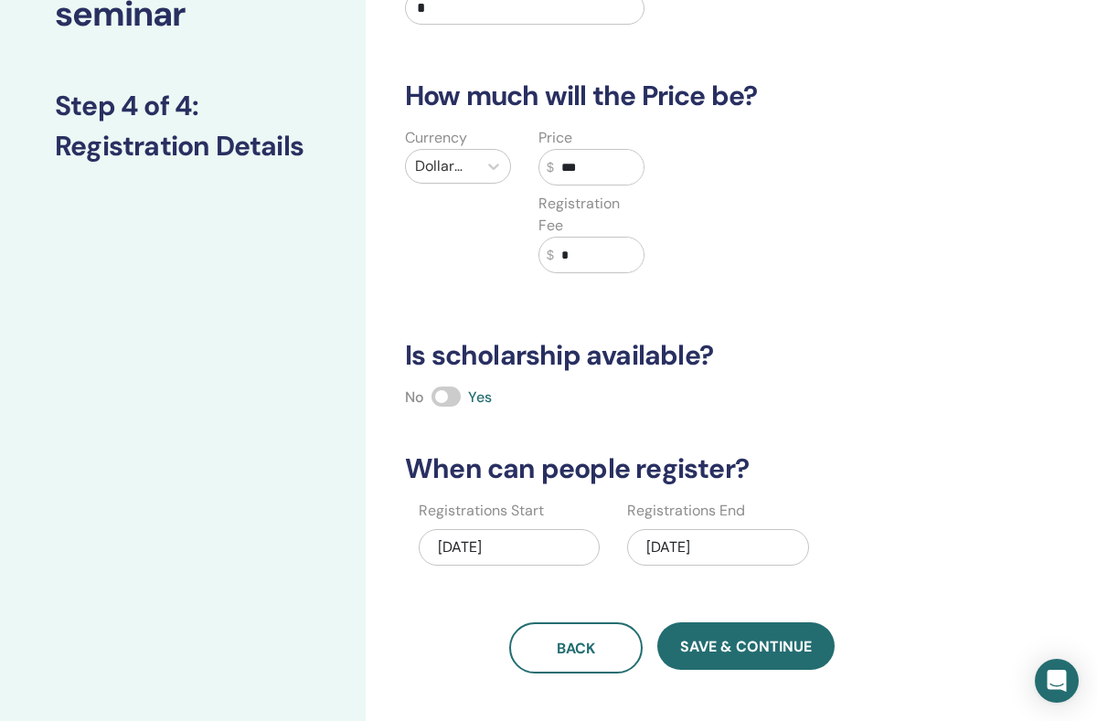
click at [741, 651] on span "Save & Continue" at bounding box center [746, 646] width 132 height 19
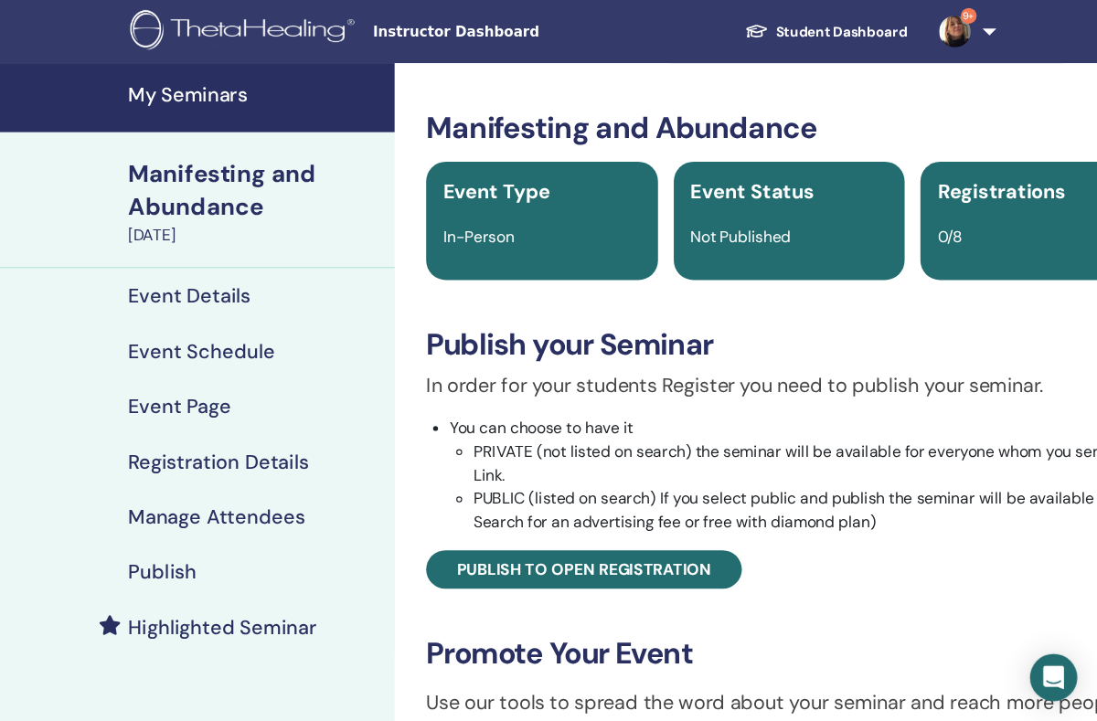
scroll to position [7, 0]
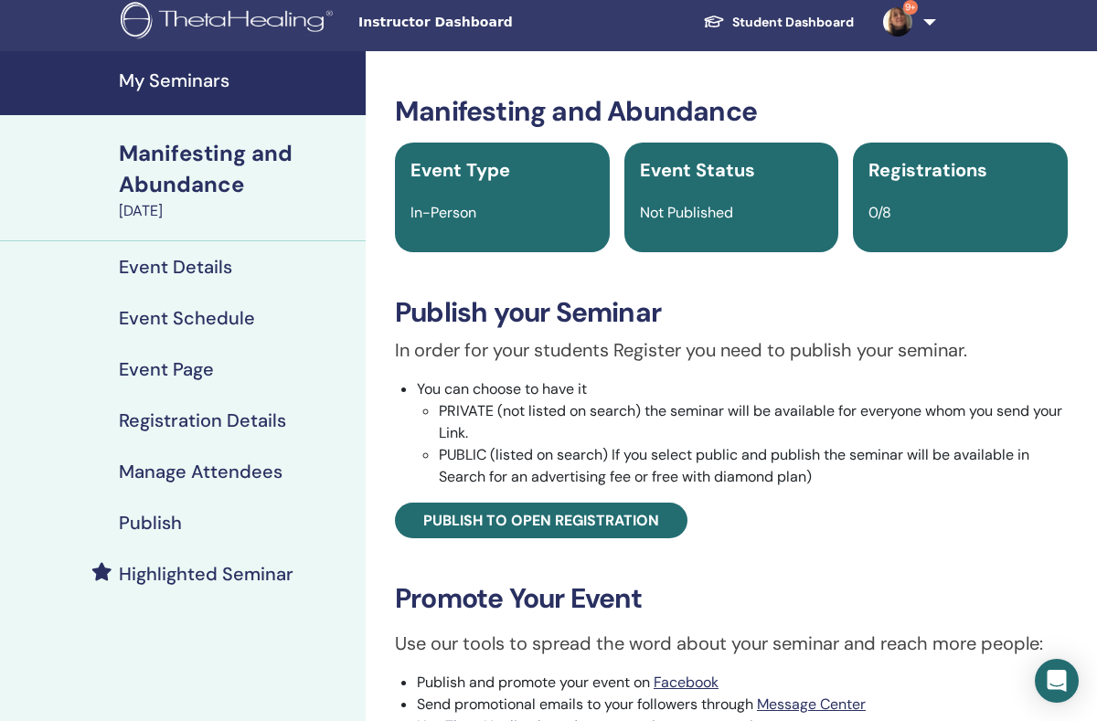
click at [632, 519] on span "Publish to open registration" at bounding box center [541, 520] width 236 height 19
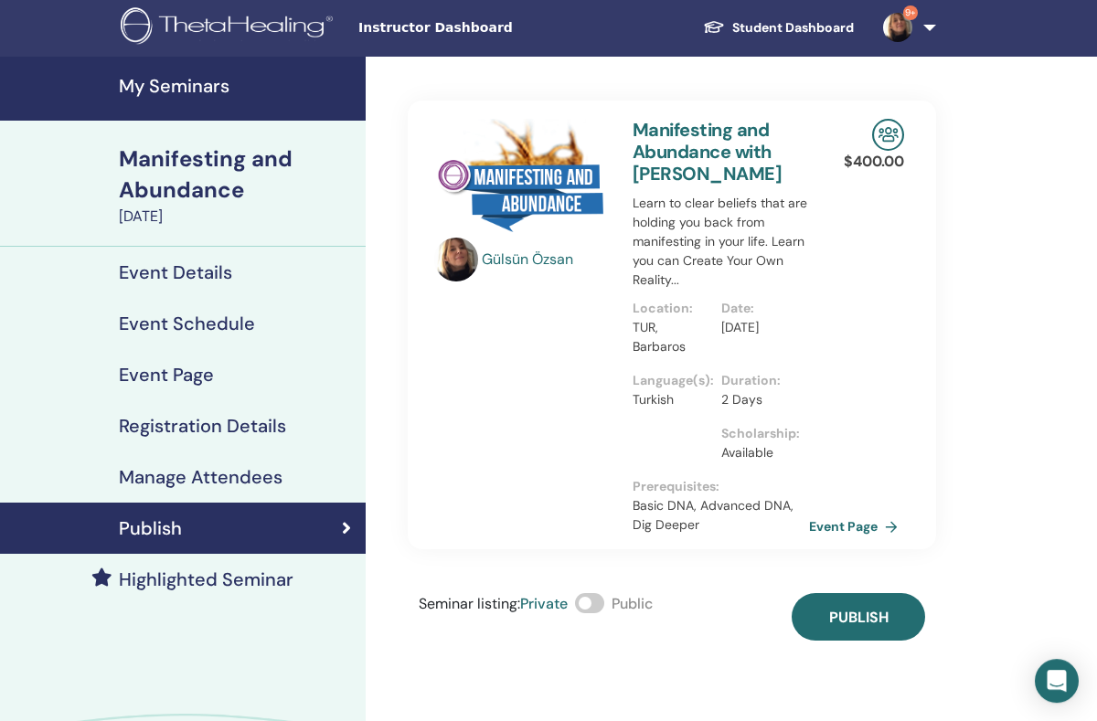
scroll to position [1, 0]
